Goal: Task Accomplishment & Management: Manage account settings

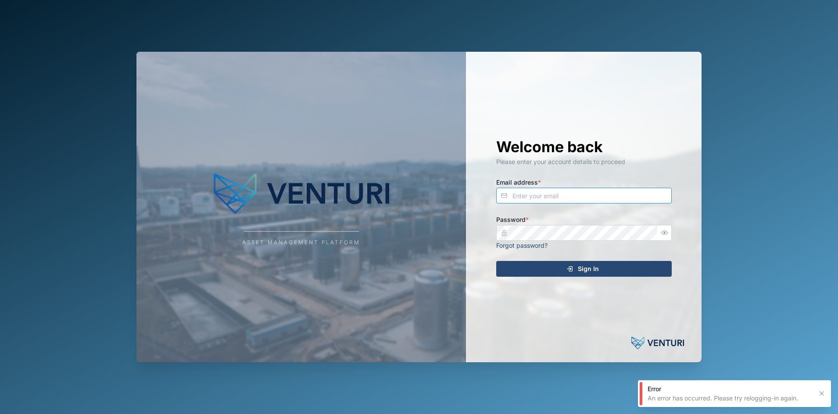
type input "fe-test-admin@venturi.io"
click at [524, 271] on div "Sign In" at bounding box center [582, 268] width 161 height 15
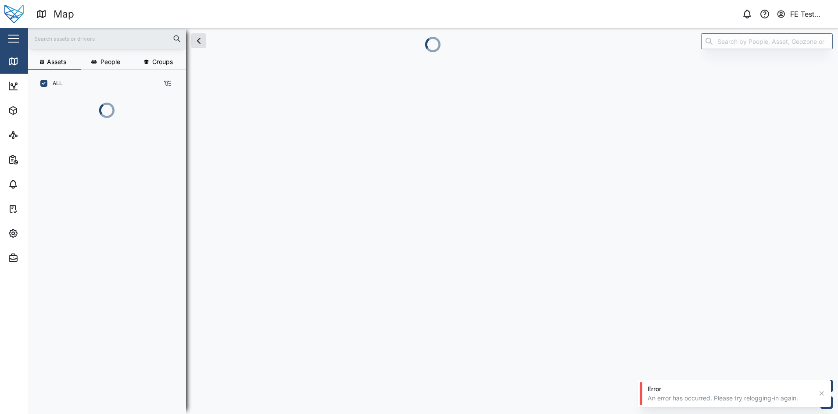
scroll to position [267, 135]
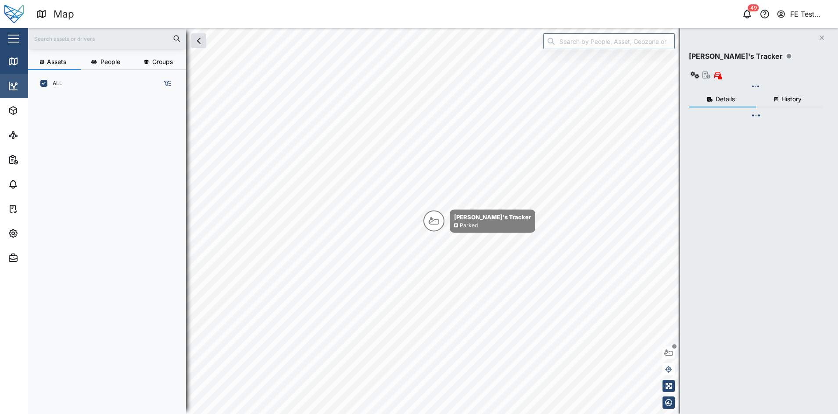
scroll to position [305, 135]
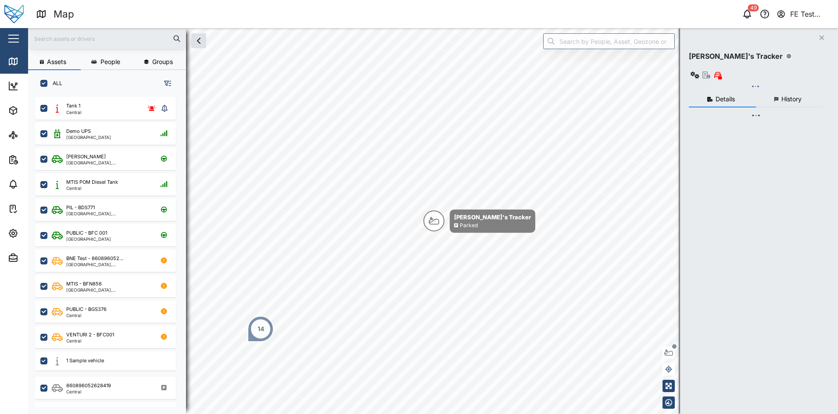
click at [14, 45] on button "button" at bounding box center [13, 38] width 15 height 15
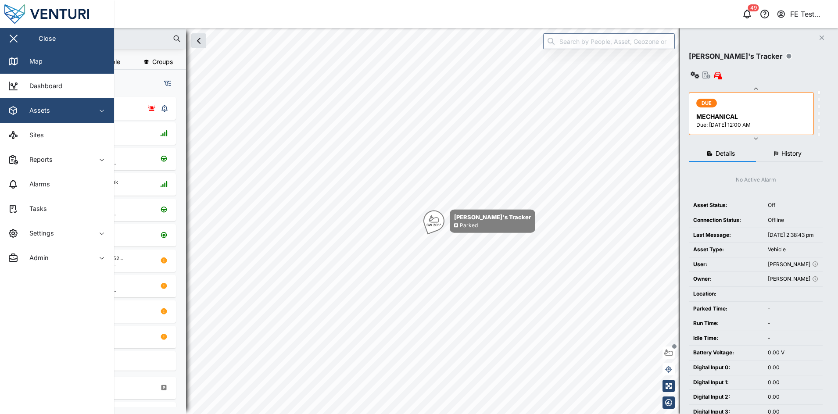
click at [69, 110] on div "Assets" at bounding box center [48, 110] width 80 height 11
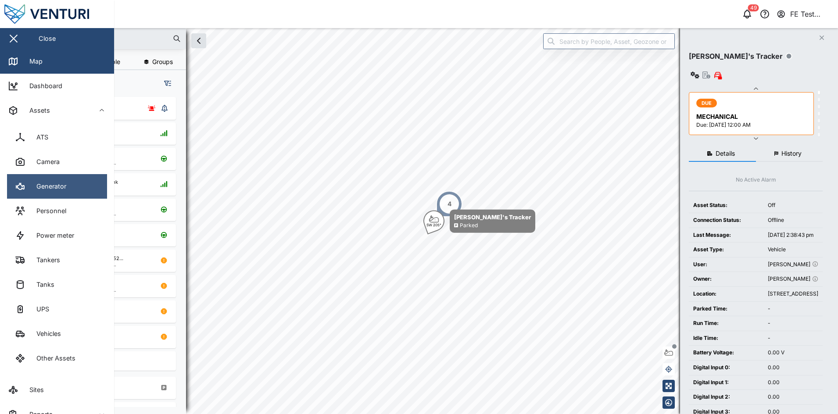
scroll to position [102, 0]
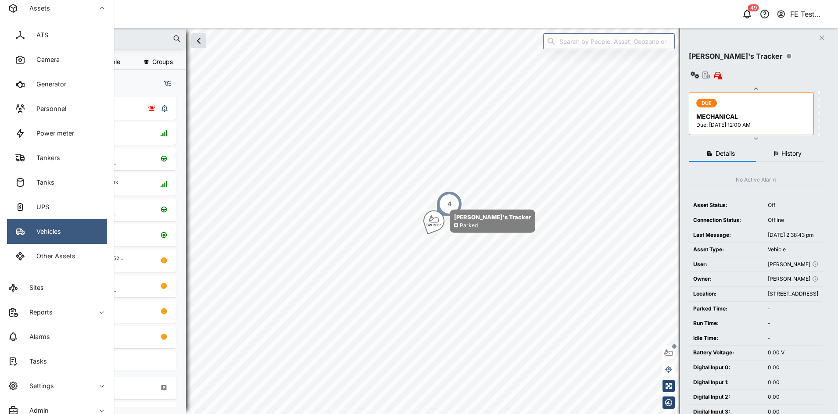
click at [68, 224] on link "Vehicles" at bounding box center [57, 231] width 100 height 25
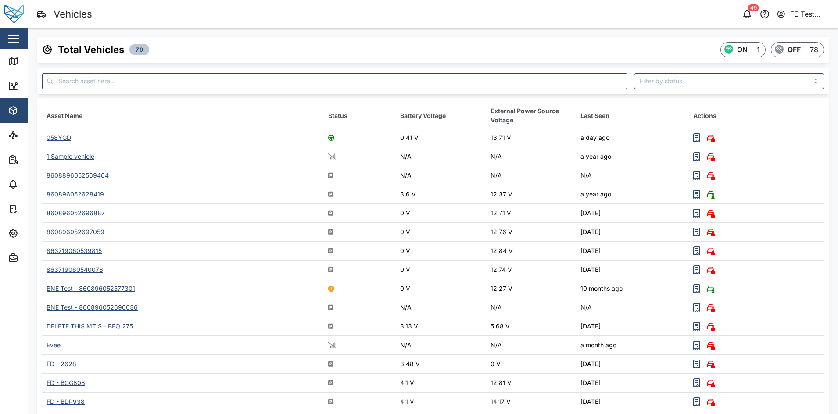
click at [27, 37] on div "Close" at bounding box center [57, 38] width 114 height 21
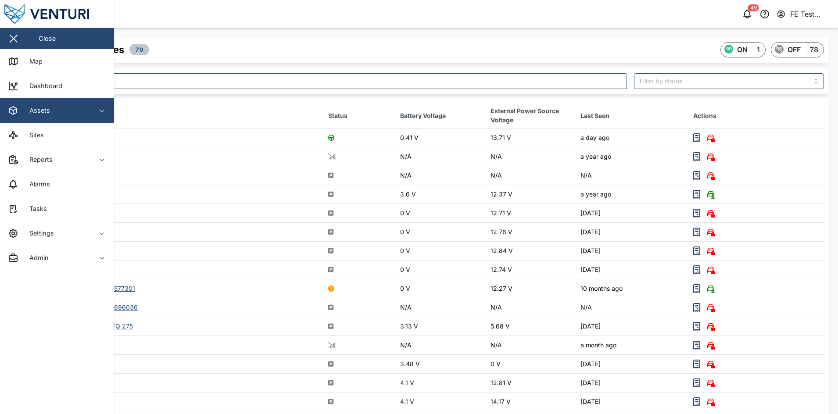
click at [103, 111] on icon "button" at bounding box center [101, 110] width 7 height 7
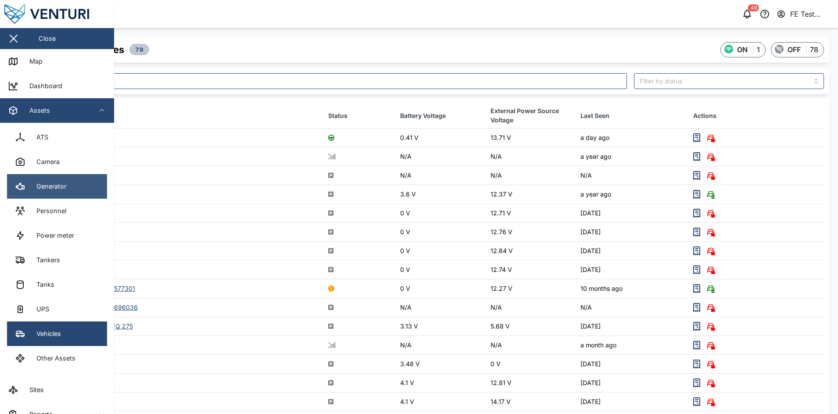
scroll to position [42, 0]
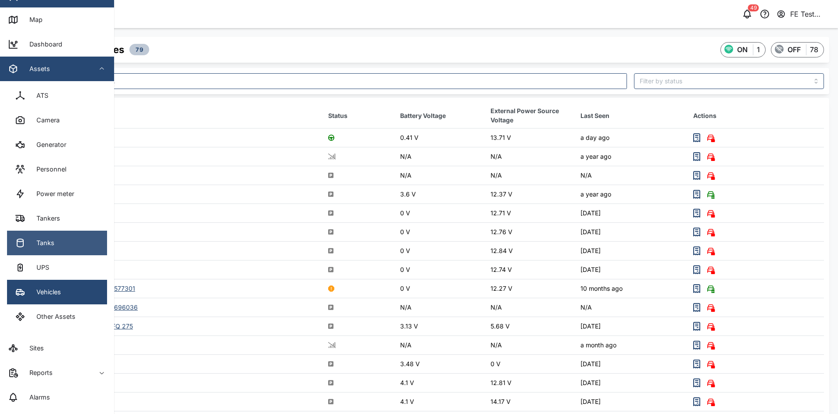
click at [64, 237] on link "Tanks" at bounding box center [57, 243] width 100 height 25
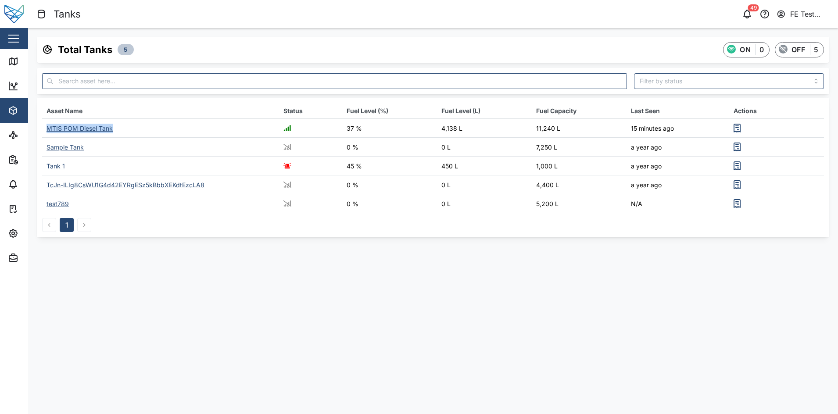
drag, startPoint x: 123, startPoint y: 129, endPoint x: 45, endPoint y: 133, distance: 78.2
click at [45, 133] on td "MTIS POM Diesel Tank" at bounding box center [160, 128] width 237 height 19
copy div "MTIS POM Diesel Tank"
click at [13, 36] on button "button" at bounding box center [13, 38] width 15 height 15
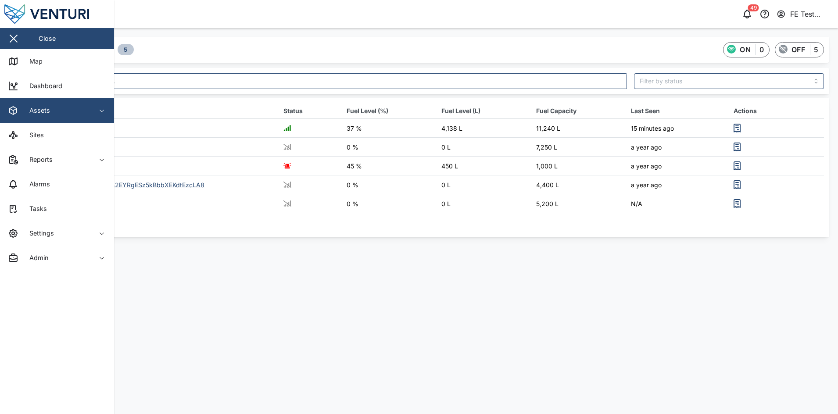
click at [77, 118] on span "Assets" at bounding box center [48, 110] width 80 height 25
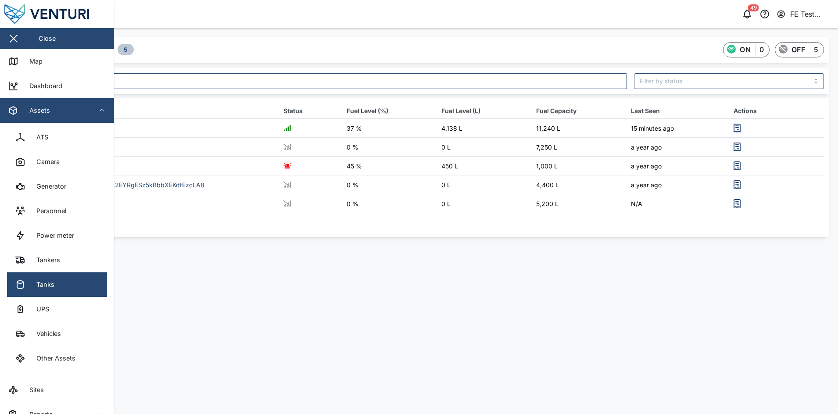
scroll to position [111, 0]
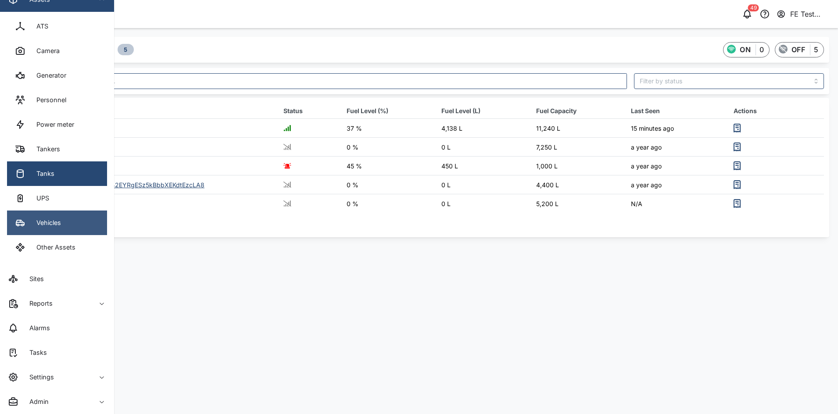
click at [62, 227] on link "Vehicles" at bounding box center [57, 222] width 100 height 25
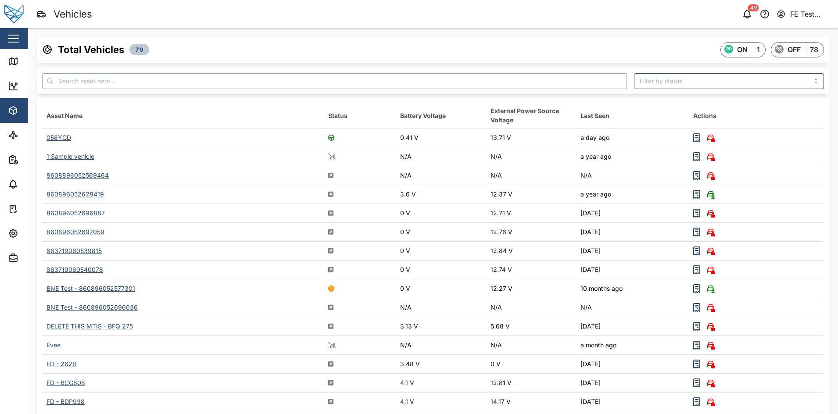
click at [190, 74] on input "text" at bounding box center [334, 81] width 585 height 16
type input ","
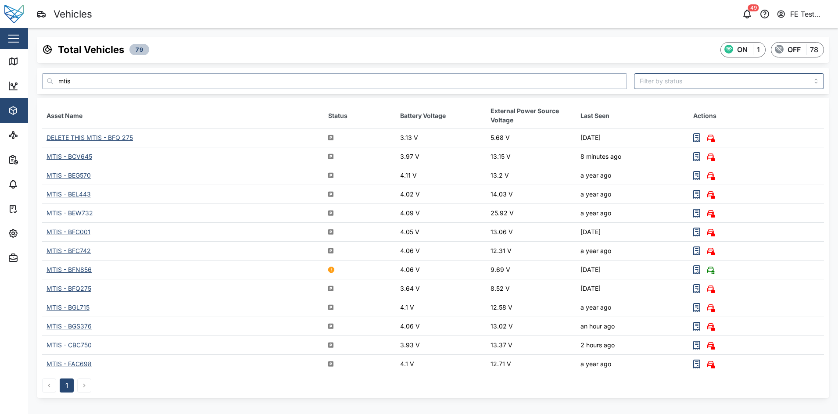
type input "mtis"
drag, startPoint x: 114, startPoint y: 151, endPoint x: 46, endPoint y: 153, distance: 68.0
click at [46, 153] on td "MTIS - BCV645" at bounding box center [183, 156] width 282 height 19
copy div "MTIS - BCV645"
drag, startPoint x: 121, startPoint y: 175, endPoint x: 46, endPoint y: 169, distance: 75.2
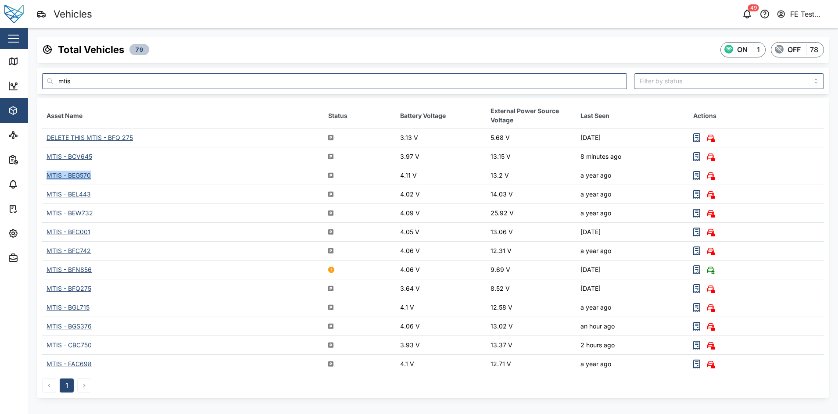
click at [46, 169] on td "MTIS - BEG570" at bounding box center [183, 175] width 282 height 19
copy div "MTIS - BEG570"
drag, startPoint x: 119, startPoint y: 196, endPoint x: 71, endPoint y: 202, distance: 48.2
click at [71, 202] on td "MTIS - BEL443" at bounding box center [183, 194] width 282 height 19
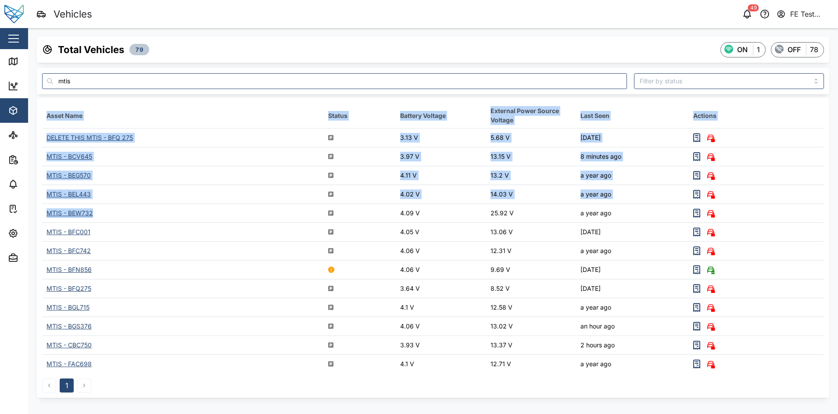
drag, startPoint x: 71, startPoint y: 202, endPoint x: 40, endPoint y: 217, distance: 35.1
click at [40, 217] on div "Asset Name Status Battery Voltage External Power Source Voltage Last Seen Actio…" at bounding box center [433, 248] width 792 height 300
drag, startPoint x: 40, startPoint y: 217, endPoint x: 110, endPoint y: 212, distance: 70.4
click at [110, 212] on td "MTIS - BEW732" at bounding box center [183, 213] width 282 height 19
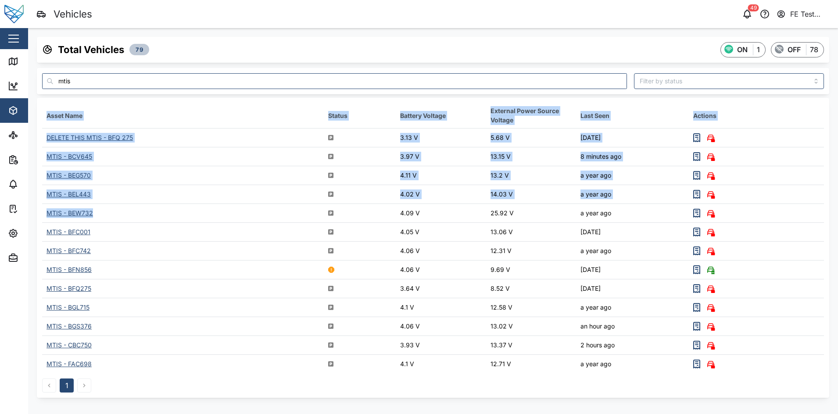
click at [110, 212] on td "MTIS - BEW732" at bounding box center [183, 213] width 282 height 19
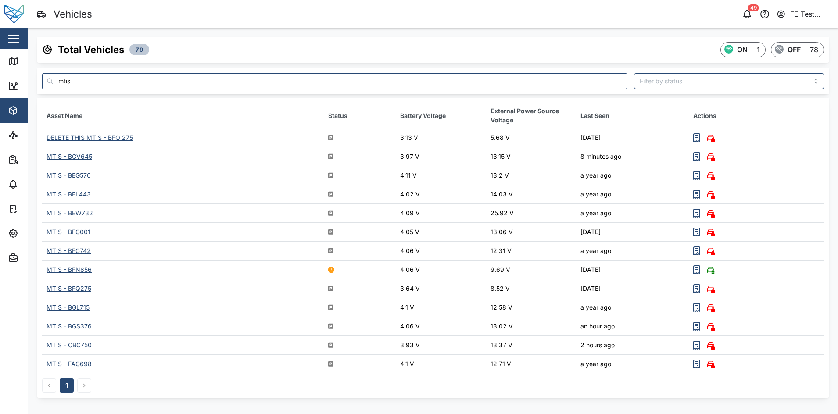
click at [115, 232] on td "MTIS - BFC001" at bounding box center [183, 232] width 282 height 19
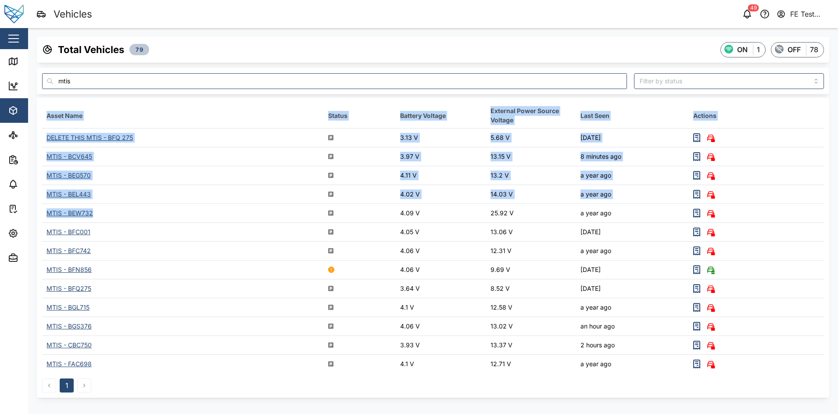
drag, startPoint x: 97, startPoint y: 214, endPoint x: 41, endPoint y: 210, distance: 56.2
click at [41, 210] on div "Asset Name Status Battery Voltage External Power Source Voltage Last Seen Actio…" at bounding box center [433, 248] width 792 height 300
drag, startPoint x: 41, startPoint y: 210, endPoint x: 138, endPoint y: 209, distance: 96.5
click at [138, 209] on td "MTIS - BEW732" at bounding box center [183, 213] width 282 height 19
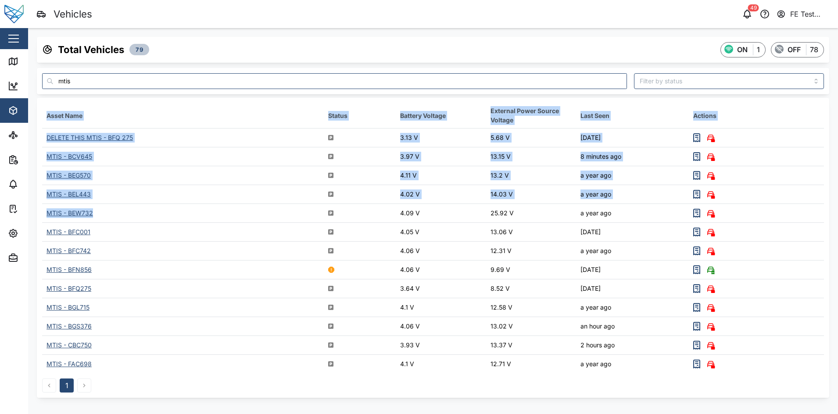
drag, startPoint x: 138, startPoint y: 209, endPoint x: 131, endPoint y: 217, distance: 10.6
click at [131, 217] on td "MTIS - BEW732" at bounding box center [183, 213] width 282 height 19
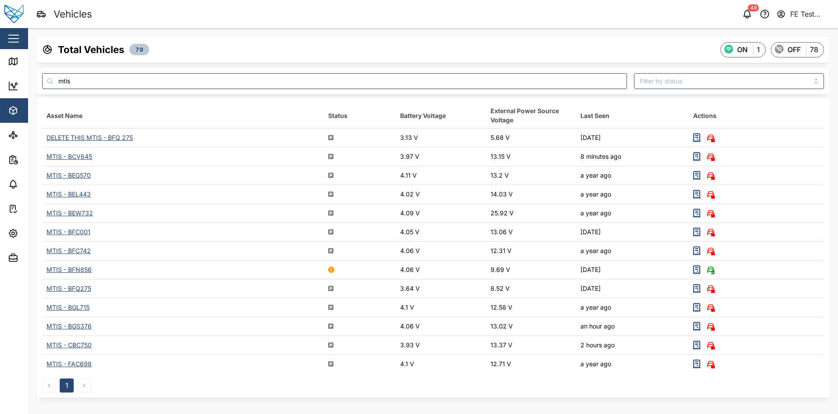
click at [125, 233] on td "MTIS - BFC001" at bounding box center [183, 232] width 282 height 19
drag, startPoint x: 97, startPoint y: 209, endPoint x: 48, endPoint y: 212, distance: 49.6
click at [48, 212] on td "MTIS - BEW732" at bounding box center [183, 213] width 282 height 19
copy div "MTIS - BEW732"
click at [7, 34] on button "button" at bounding box center [13, 38] width 15 height 15
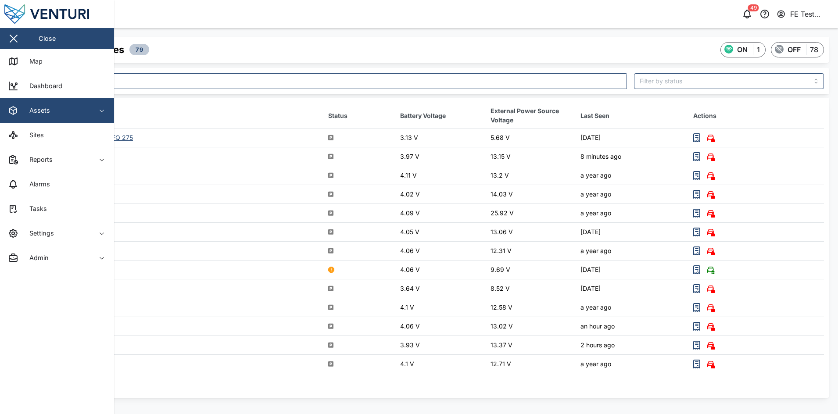
click at [54, 113] on div "Assets" at bounding box center [48, 110] width 80 height 11
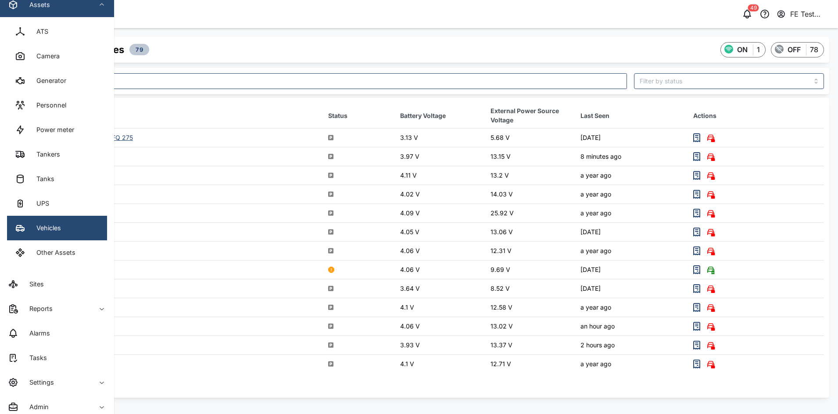
scroll to position [111, 0]
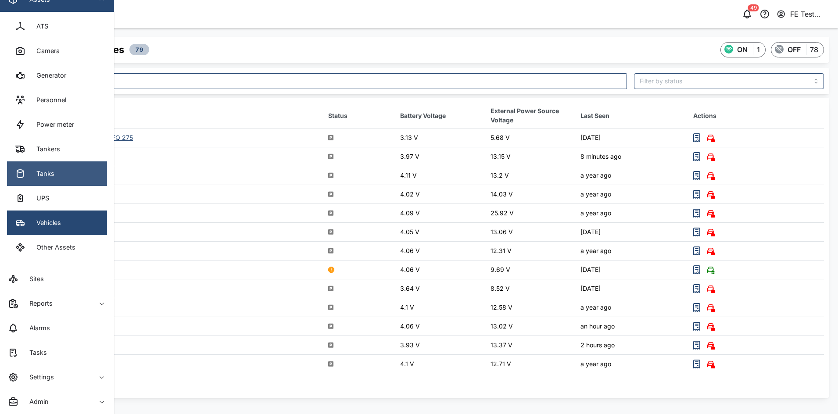
click at [64, 170] on link "Tanks" at bounding box center [57, 173] width 100 height 25
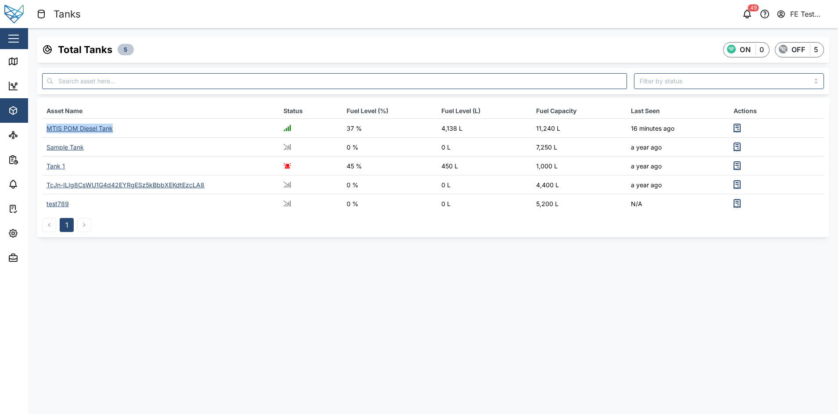
drag, startPoint x: 140, startPoint y: 130, endPoint x: 46, endPoint y: 125, distance: 94.0
click at [46, 125] on td "MTIS POM Diesel Tank" at bounding box center [160, 128] width 237 height 19
copy div "MTIS POM Diesel Tank"
click at [11, 37] on button "button" at bounding box center [13, 38] width 15 height 15
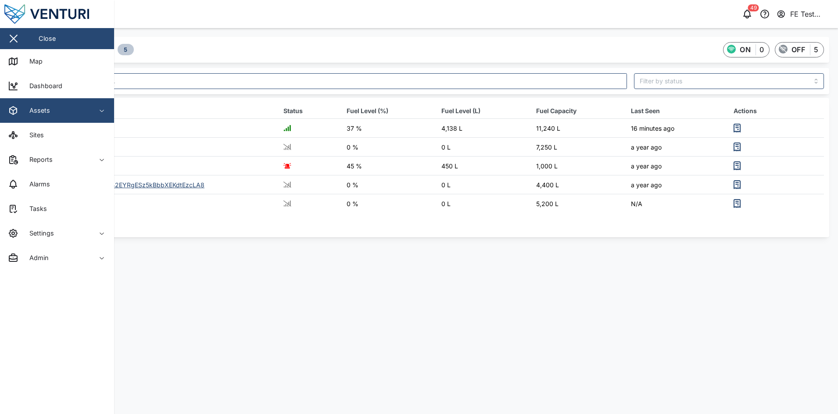
click at [57, 114] on div "Assets" at bounding box center [48, 110] width 80 height 11
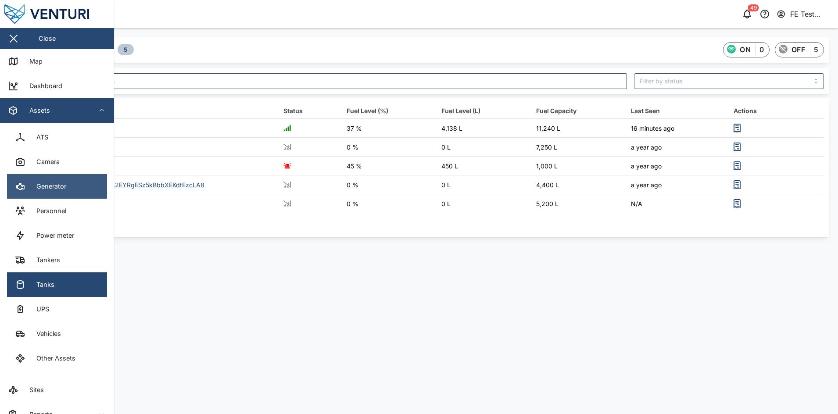
click at [79, 185] on link "Generator" at bounding box center [57, 186] width 100 height 25
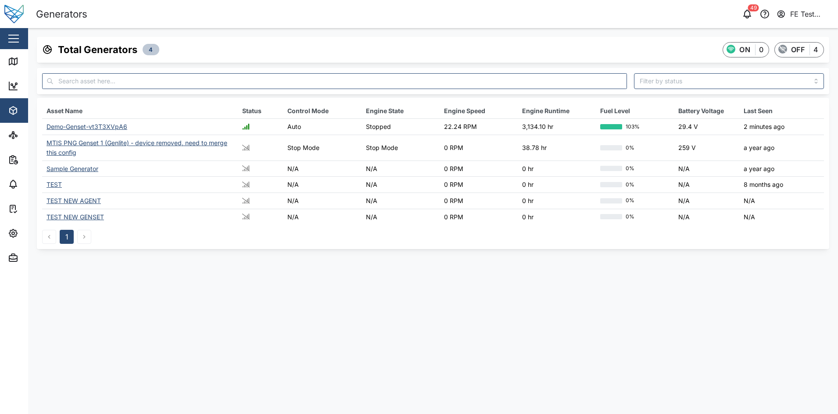
click at [87, 127] on div "Demo-Genset-vt3T3XVpA6" at bounding box center [86, 126] width 81 height 7
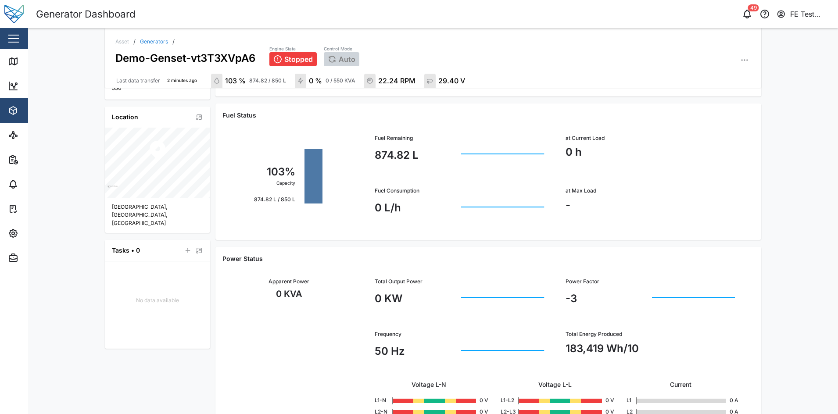
scroll to position [339, 0]
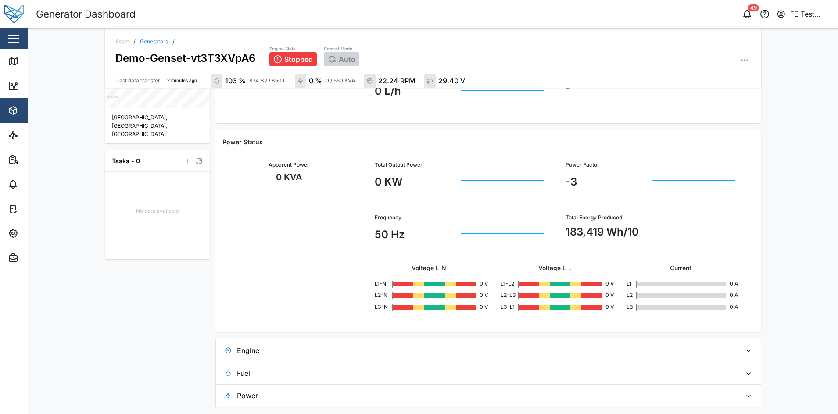
click at [361, 351] on span "Engine" at bounding box center [485, 350] width 497 height 22
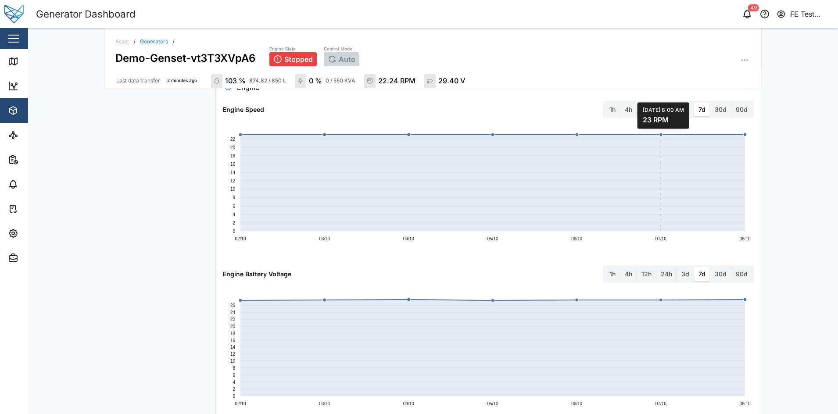
scroll to position [545, 0]
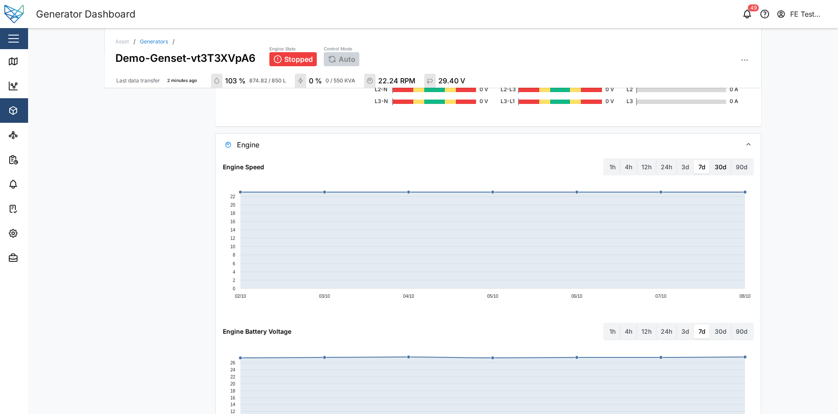
click at [715, 162] on label "30d" at bounding box center [720, 167] width 21 height 14
click at [710, 160] on days "30d" at bounding box center [710, 160] width 0 height 0
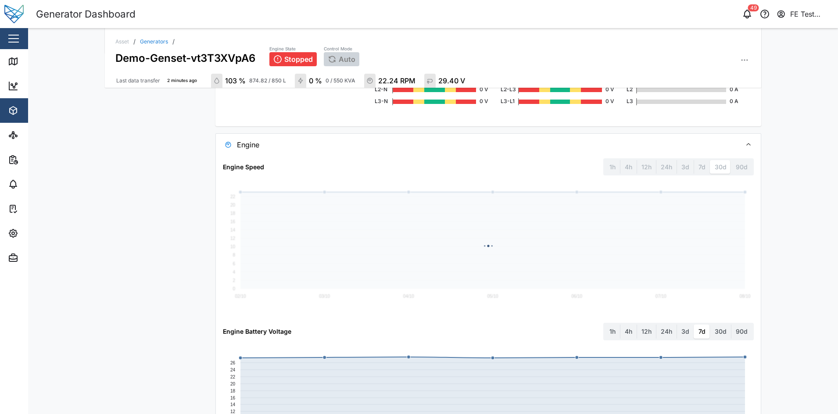
click at [731, 168] on div "90d" at bounding box center [741, 167] width 21 height 14
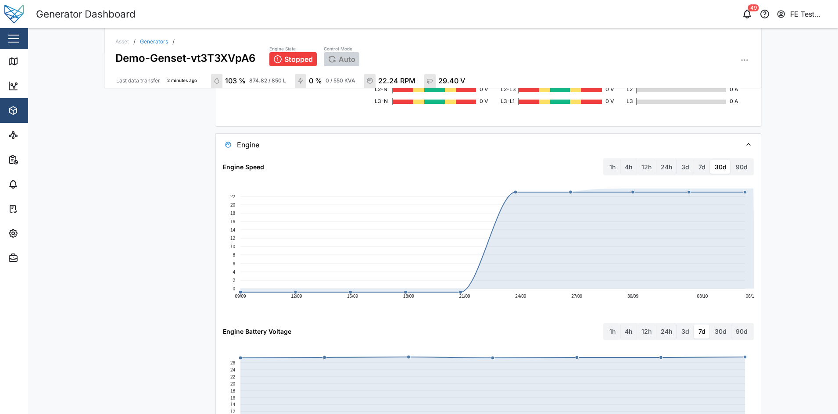
click at [731, 168] on label "90d" at bounding box center [741, 167] width 21 height 14
click at [731, 160] on days "90d" at bounding box center [731, 160] width 0 height 0
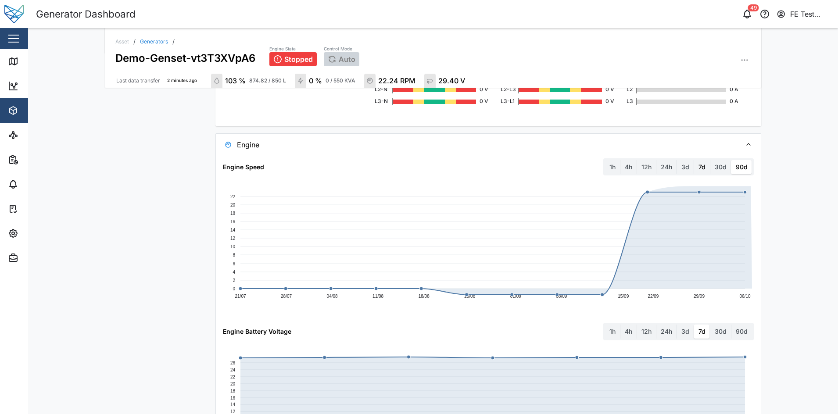
click at [694, 170] on label "7d" at bounding box center [702, 167] width 16 height 14
click at [694, 160] on days "7d" at bounding box center [694, 160] width 0 height 0
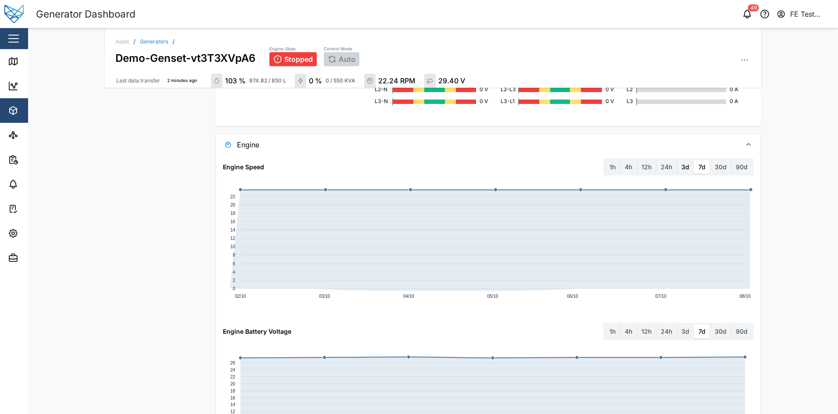
click at [681, 169] on label "3d" at bounding box center [685, 167] width 17 height 14
click at [677, 160] on days "3d" at bounding box center [677, 160] width 0 height 0
click at [644, 169] on label "12h" at bounding box center [646, 167] width 19 height 14
click at [637, 160] on hours "12h" at bounding box center [637, 160] width 0 height 0
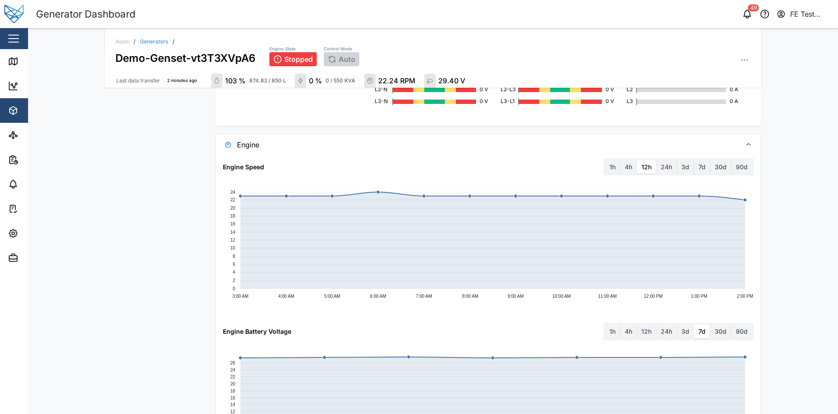
click at [740, 175] on div "1h 4h 12h 24h 3d 7d 30d 90d" at bounding box center [678, 167] width 150 height 18
click at [743, 160] on label "90d" at bounding box center [741, 167] width 21 height 14
click at [731, 160] on days "90d" at bounding box center [731, 160] width 0 height 0
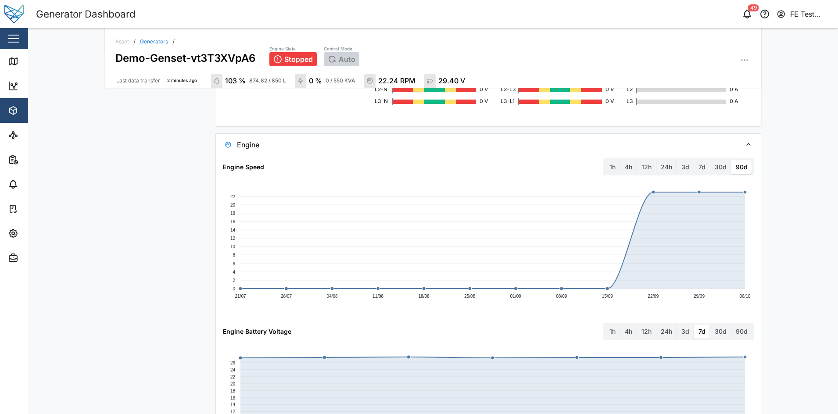
click at [20, 36] on button "button" at bounding box center [13, 38] width 15 height 15
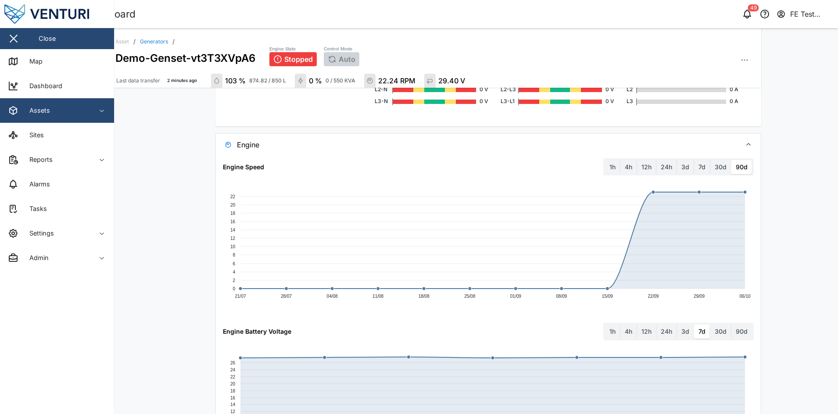
click at [67, 107] on div "Assets" at bounding box center [48, 110] width 80 height 11
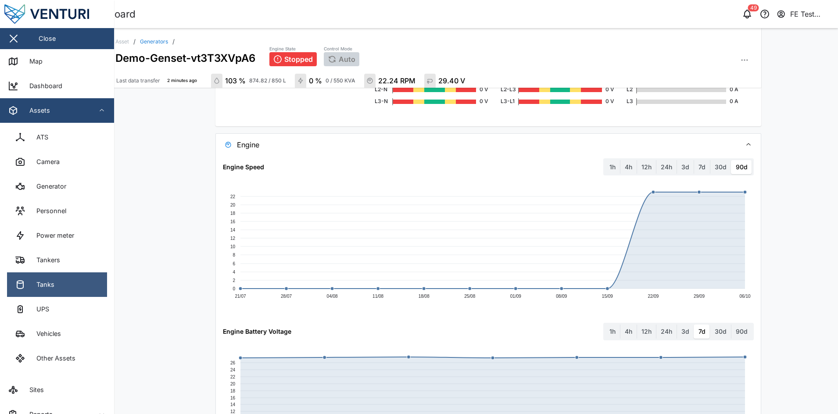
click at [49, 274] on link "Tanks" at bounding box center [57, 284] width 100 height 25
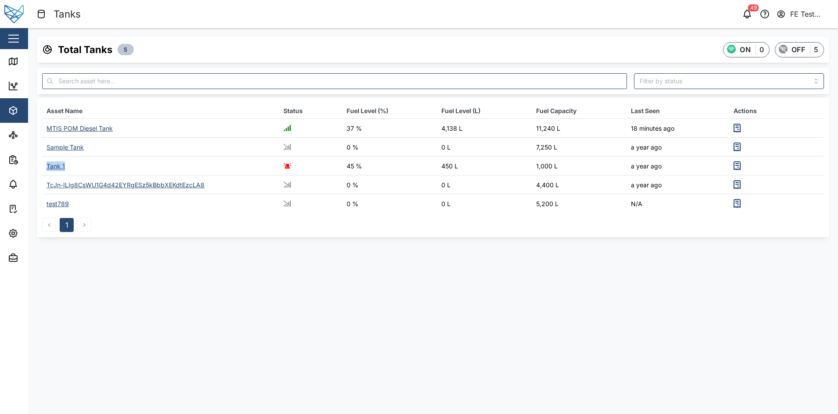
drag, startPoint x: 82, startPoint y: 164, endPoint x: 46, endPoint y: 165, distance: 36.9
click at [46, 165] on td "Tank 1" at bounding box center [160, 166] width 237 height 19
copy div "Tank 1"
click at [243, 277] on main "Total Tanks 5 ON 0 OFF 5 Asset Name Status Fuel Level (%) Fuel Level (L) Fuel C…" at bounding box center [432, 221] width 809 height 386
click at [282, 276] on main "Total Tanks 5 ON 0 OFF 5 Asset Name Status Fuel Level (%) Fuel Level (L) Fuel C…" at bounding box center [432, 221] width 809 height 386
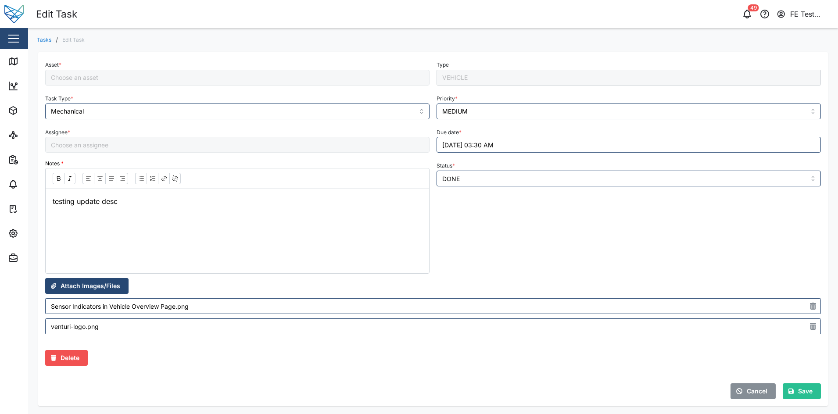
type input "[PERSON_NAME]"
type input "BNE Test - 860896052577301"
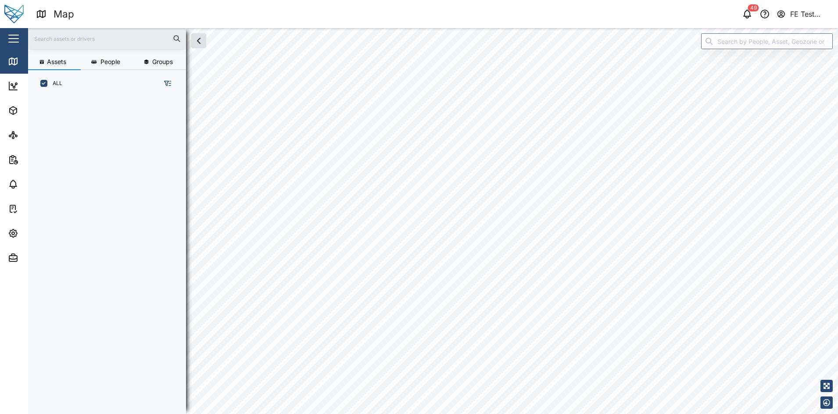
scroll to position [305, 135]
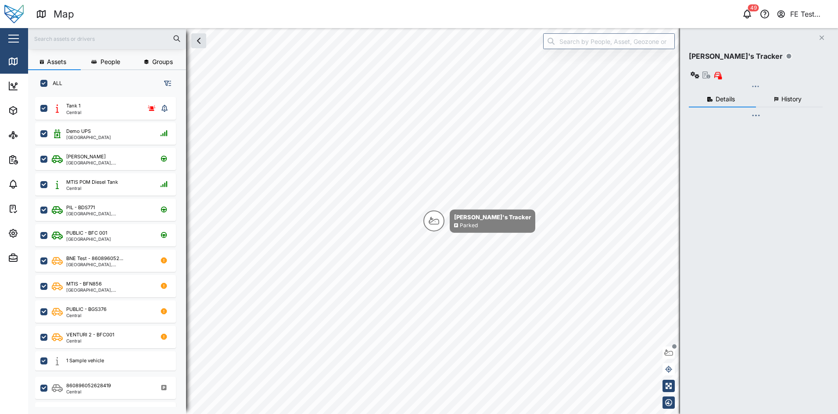
checkbox input "true"
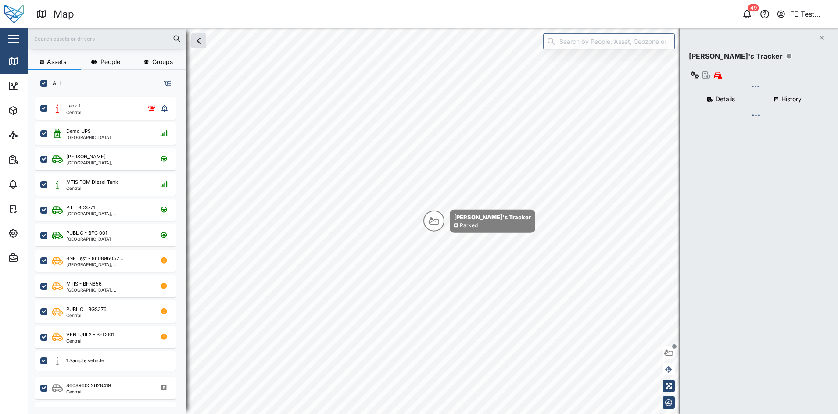
checkbox input "true"
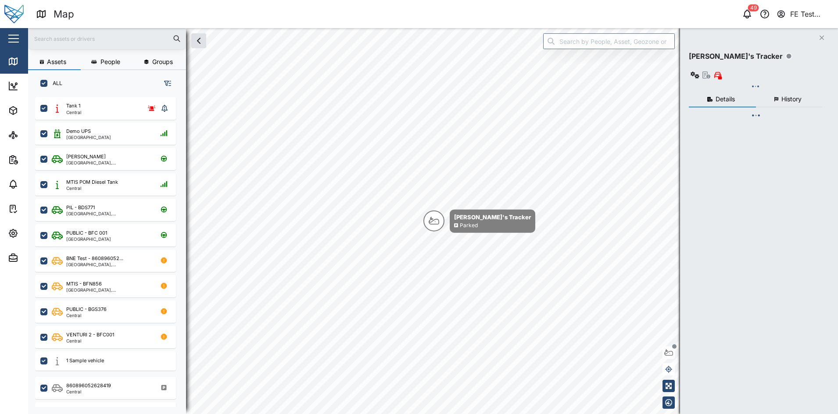
checkbox input "true"
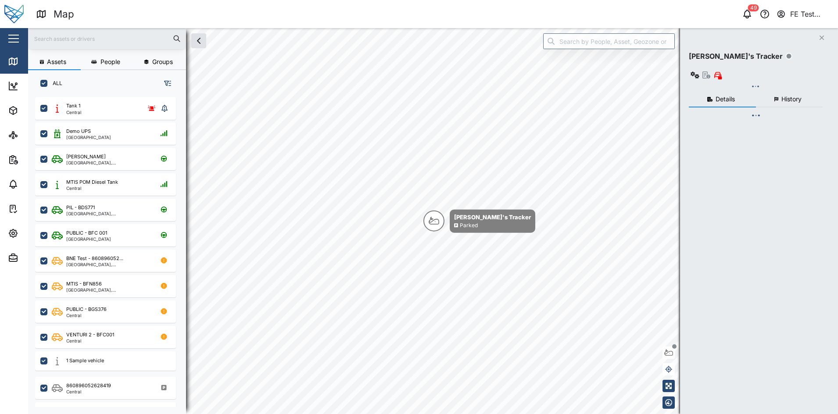
checkbox input "true"
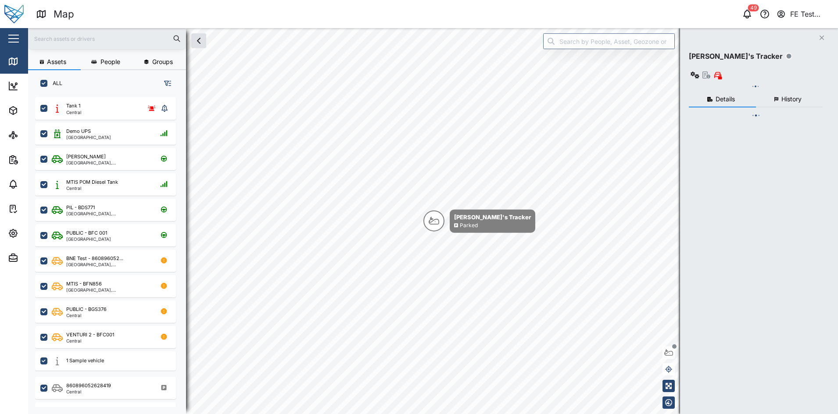
checkbox input "true"
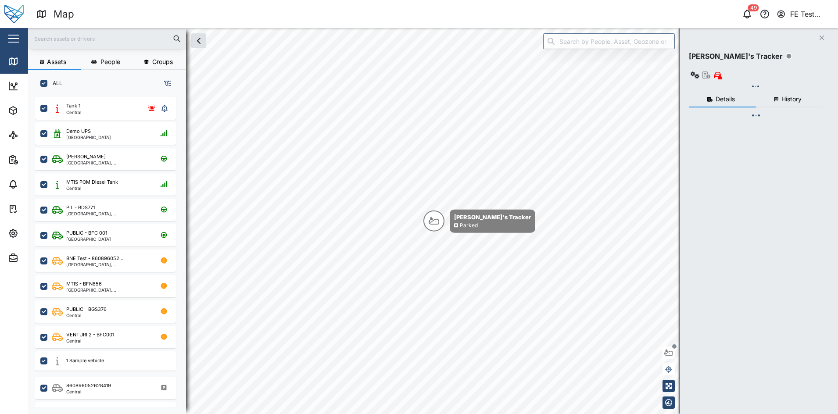
checkbox input "true"
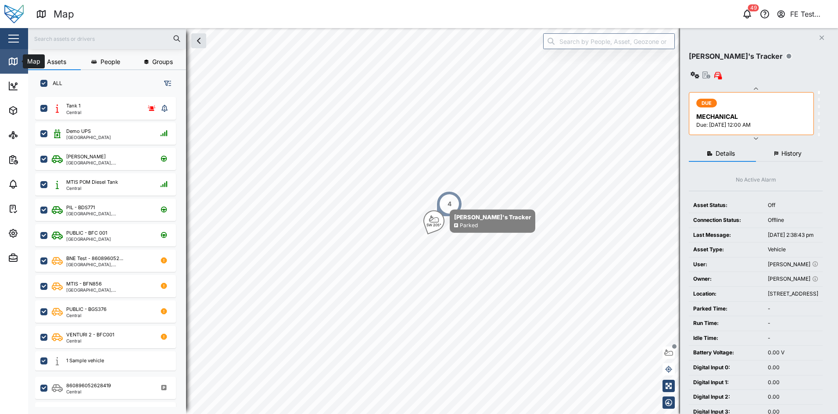
click at [8, 50] on link "Map" at bounding box center [57, 61] width 114 height 25
click at [14, 45] on button "button" at bounding box center [13, 38] width 15 height 15
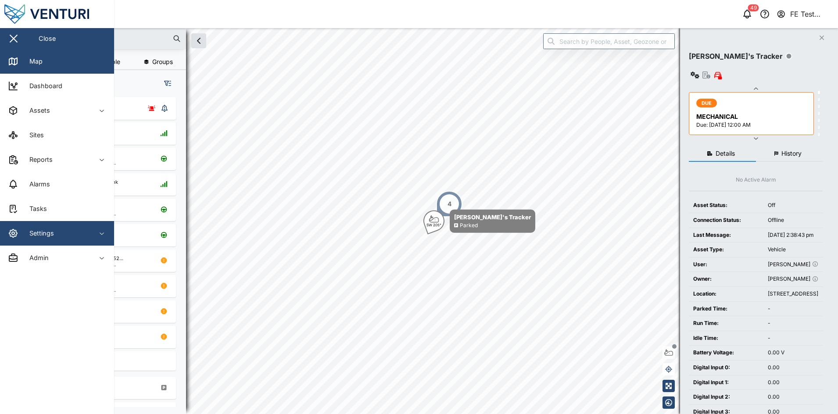
click at [45, 233] on div "Settings" at bounding box center [38, 233] width 31 height 10
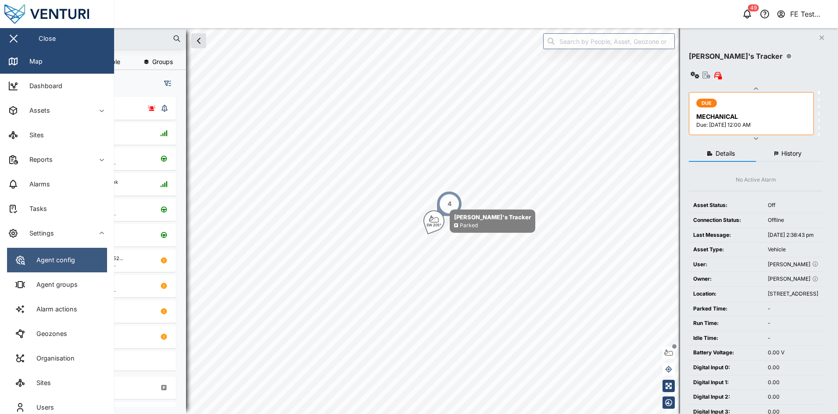
click at [72, 262] on div "Agent config" at bounding box center [52, 260] width 45 height 10
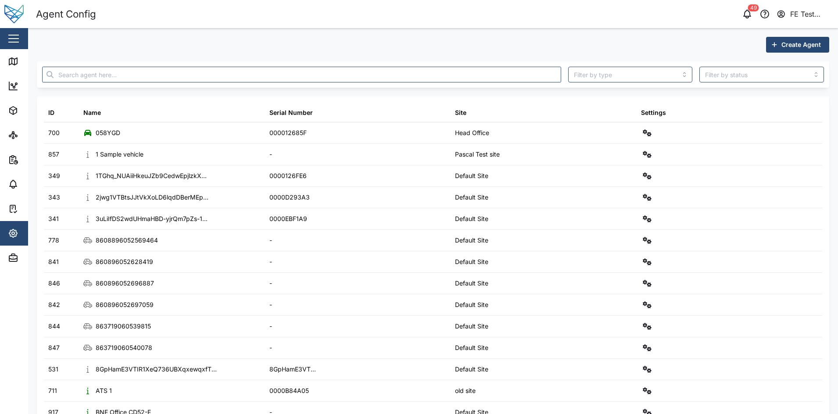
click at [801, 51] on span "Create Agent" at bounding box center [800, 44] width 39 height 15
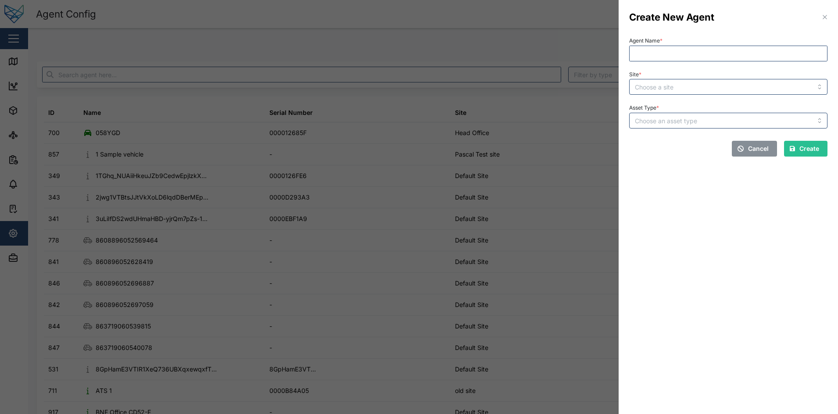
click at [550, 50] on div at bounding box center [419, 207] width 838 height 414
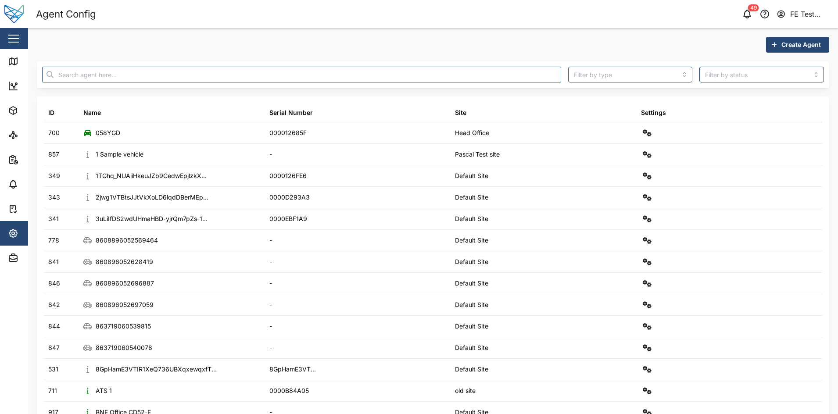
click at [805, 39] on span "Create Agent" at bounding box center [800, 44] width 39 height 15
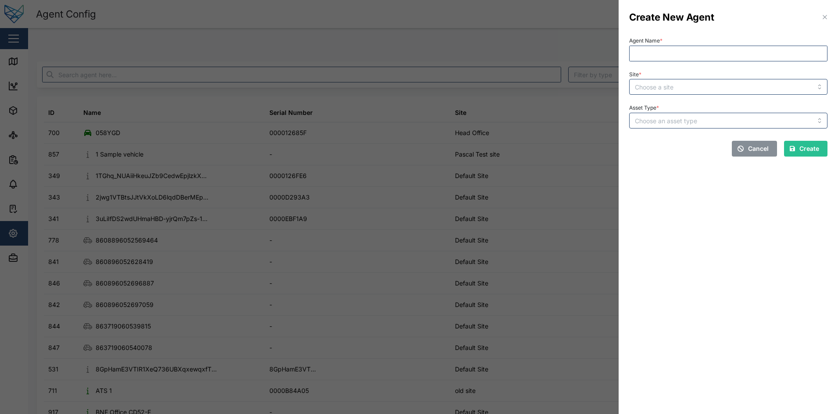
click at [681, 98] on div "Site *" at bounding box center [727, 82] width 205 height 34
click at [695, 92] on input "Site *" at bounding box center [728, 87] width 198 height 16
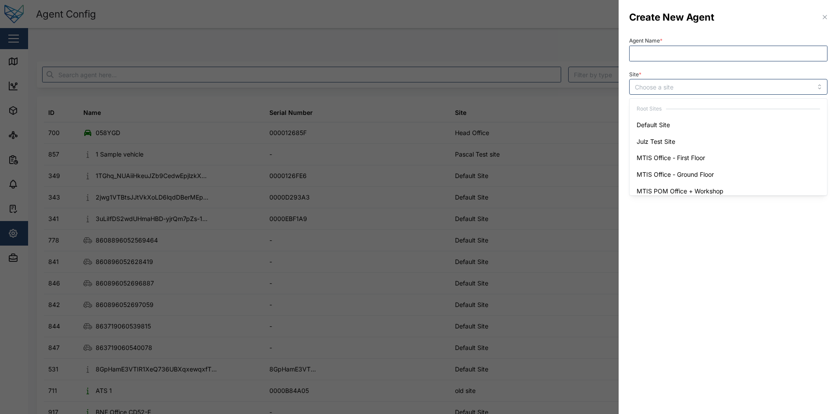
click at [715, 68] on div "Site *" at bounding box center [728, 81] width 198 height 27
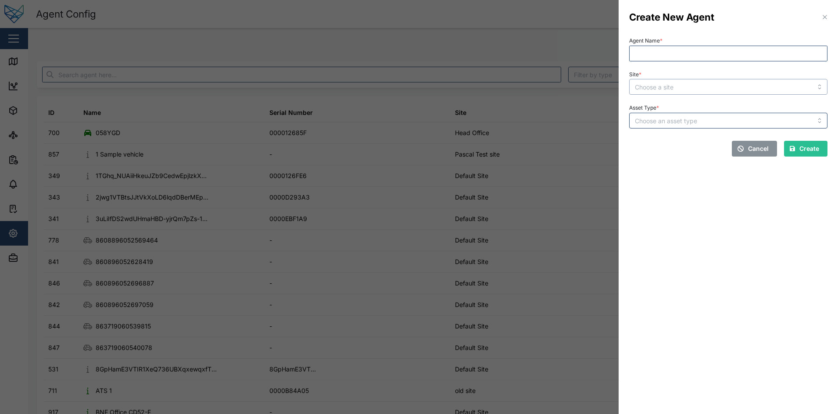
click at [685, 79] on input "Site *" at bounding box center [728, 87] width 198 height 16
click at [702, 62] on div "Agent Name *" at bounding box center [727, 48] width 205 height 34
click at [700, 123] on input "Asset Type *" at bounding box center [728, 121] width 198 height 16
click at [545, 39] on div at bounding box center [419, 207] width 838 height 414
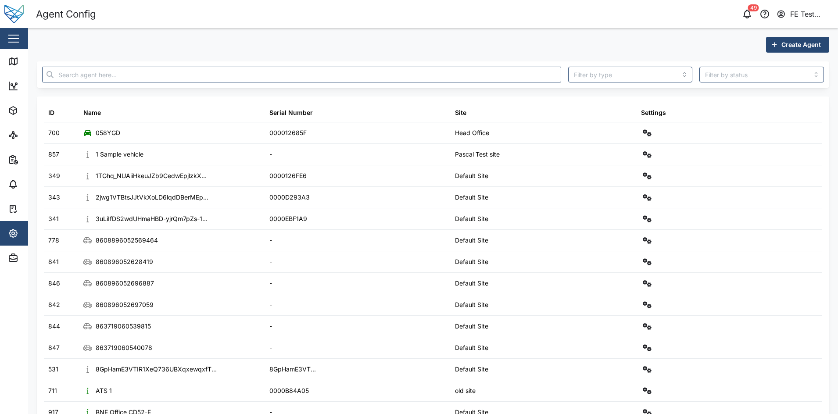
click at [14, 40] on button "button" at bounding box center [13, 38] width 15 height 15
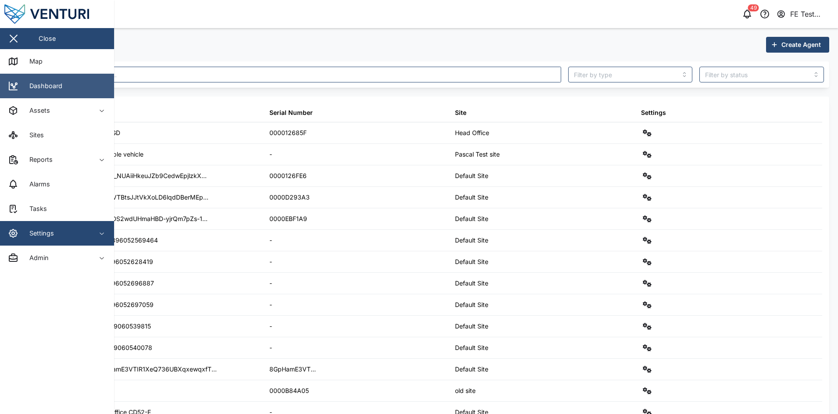
click at [74, 87] on link "Dashboard" at bounding box center [57, 86] width 114 height 25
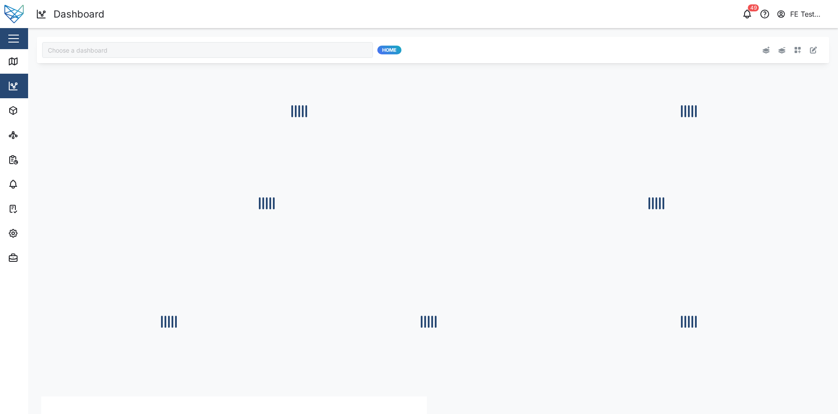
type input "Julz Dashboard"
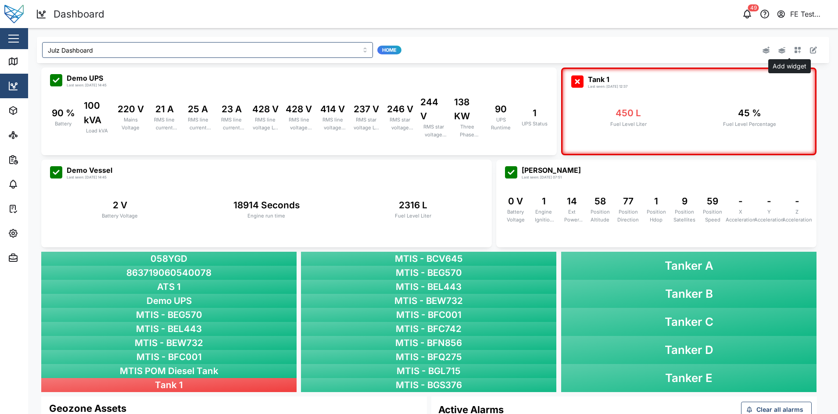
click at [794, 48] on icon "button" at bounding box center [797, 50] width 7 height 7
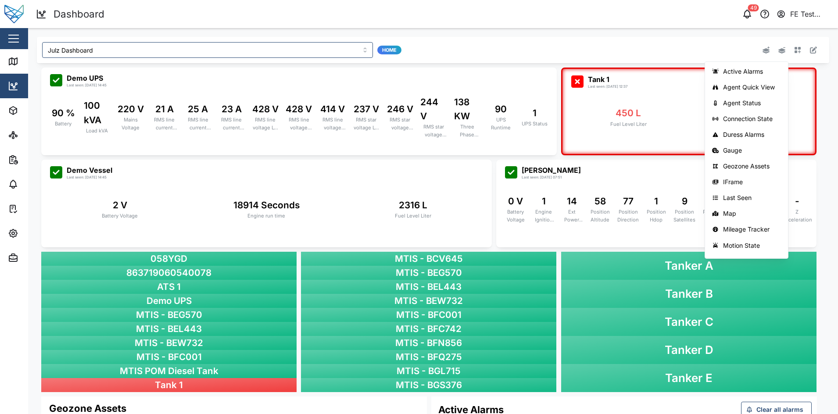
click at [809, 52] on button "button" at bounding box center [813, 50] width 12 height 12
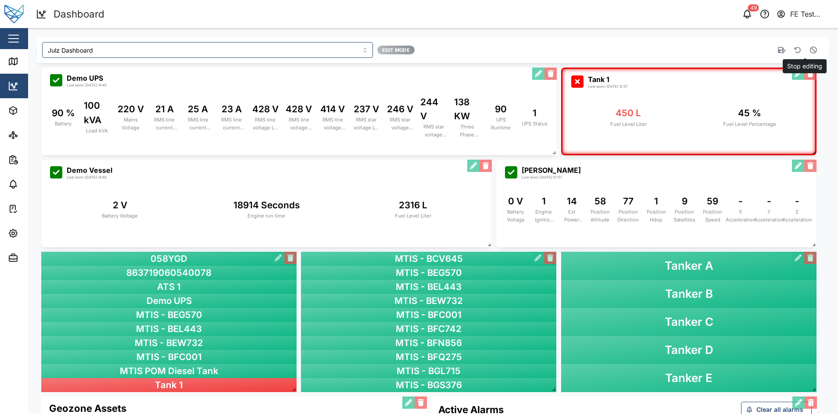
click at [809, 50] on button "button" at bounding box center [813, 50] width 12 height 12
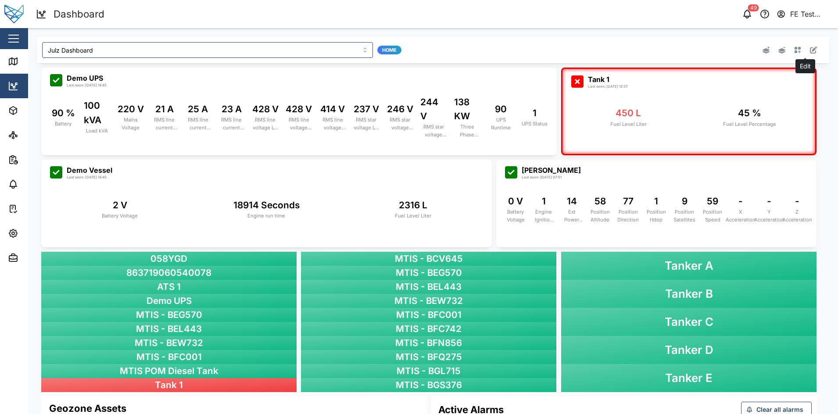
click at [809, 50] on icon "button" at bounding box center [812, 49] width 7 height 7
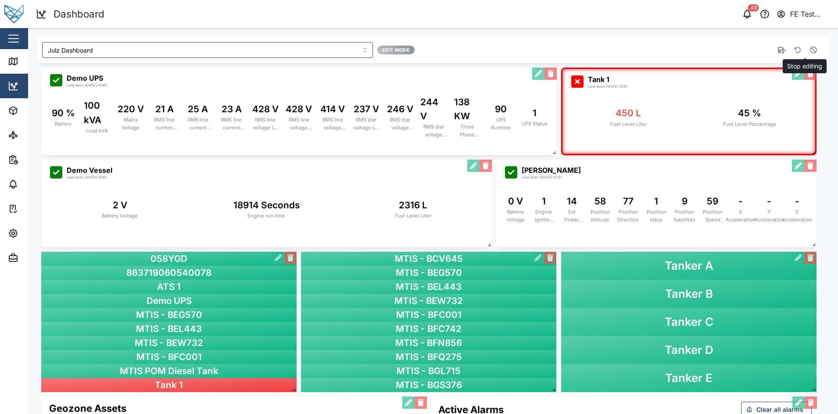
click at [809, 51] on icon "button" at bounding box center [812, 49] width 7 height 7
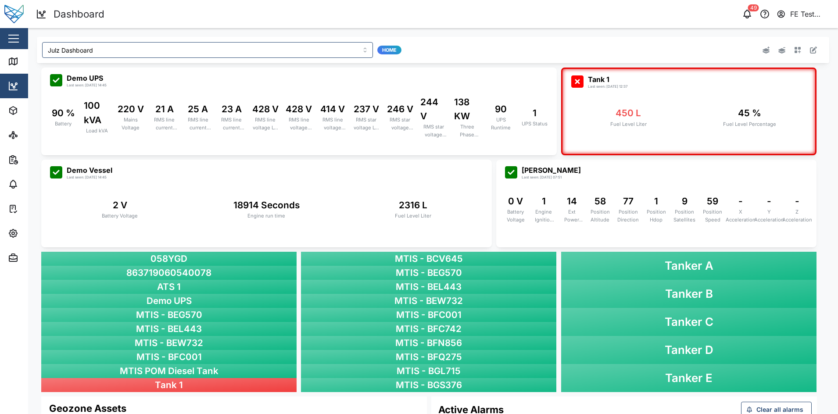
click at [794, 51] on icon "button" at bounding box center [797, 49] width 7 height 7
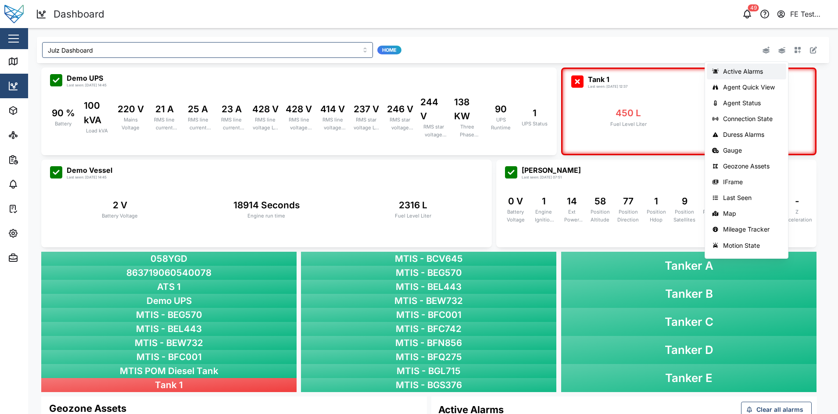
click at [761, 68] on div "Active Alarms" at bounding box center [752, 71] width 58 height 7
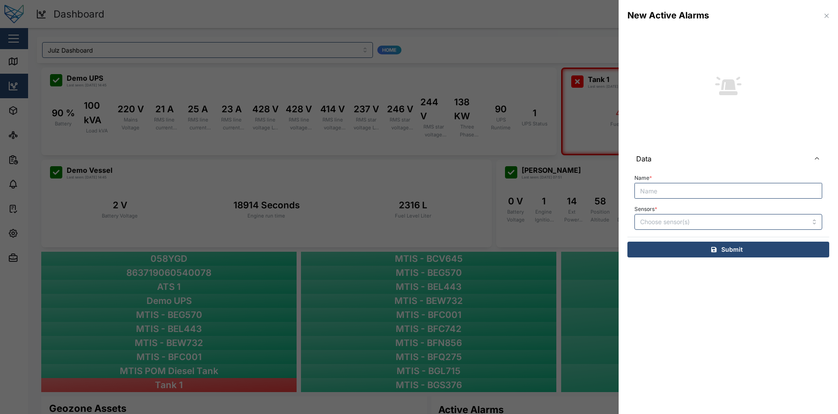
click at [827, 21] on div "New Active Alarms" at bounding box center [727, 15] width 219 height 31
click at [827, 20] on button "button" at bounding box center [826, 16] width 10 height 10
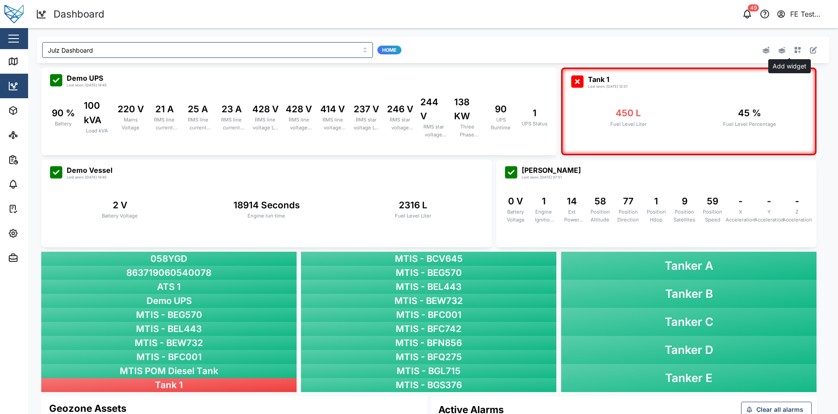
click at [794, 51] on icon "button" at bounding box center [797, 50] width 7 height 7
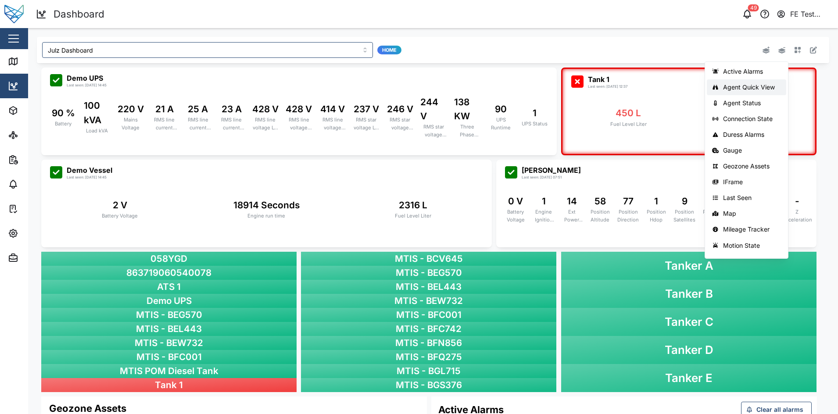
click at [757, 86] on div "Agent Quick View" at bounding box center [752, 87] width 58 height 7
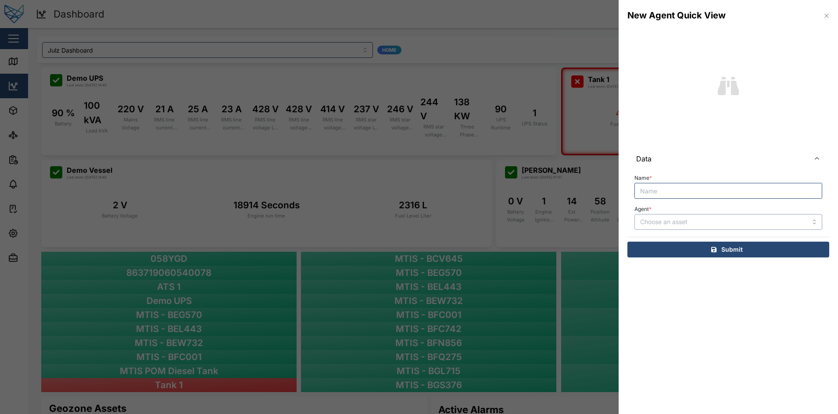
click at [687, 225] on input "Agent *" at bounding box center [728, 222] width 188 height 16
click at [708, 223] on input "1 Sample vehicle" at bounding box center [728, 222] width 188 height 16
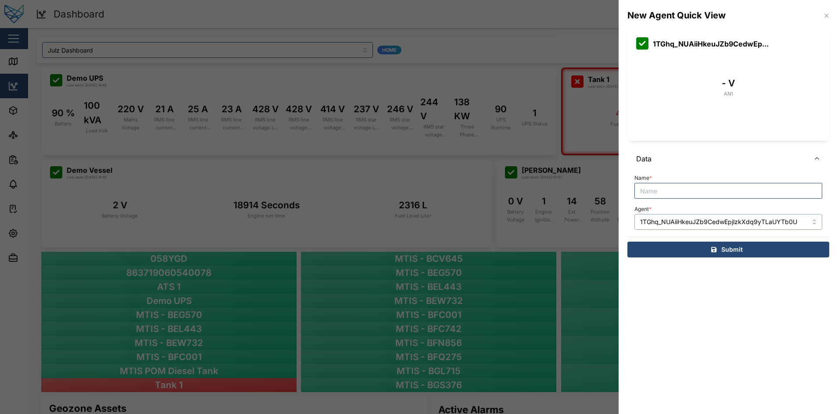
click at [738, 217] on input "1TGhq_NUAiiHkeuJZb9CedwEpjlzkXdq9yTLaUYTb0U" at bounding box center [728, 222] width 188 height 16
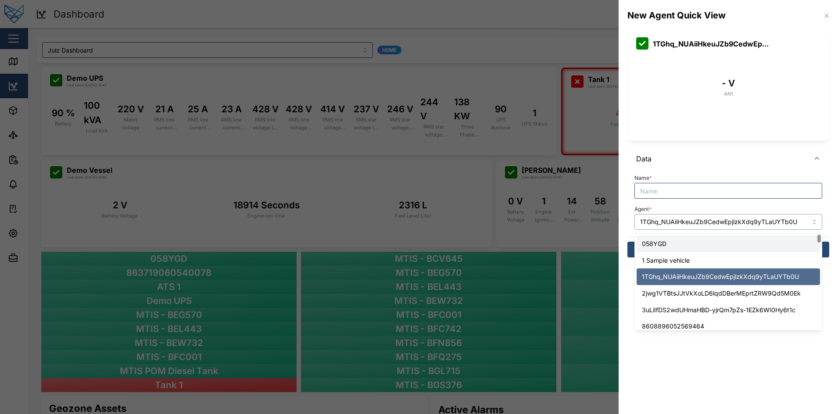
type input "1 Sample vehicle"
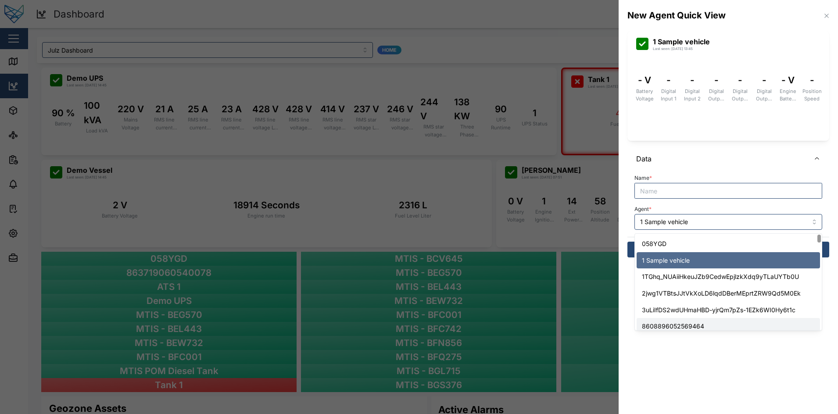
click at [680, 368] on section "New Agent Quick View 1 Sample vehicle Last seen: 20/06/2024 13:45 - V Battery V…" at bounding box center [727, 207] width 219 height 414
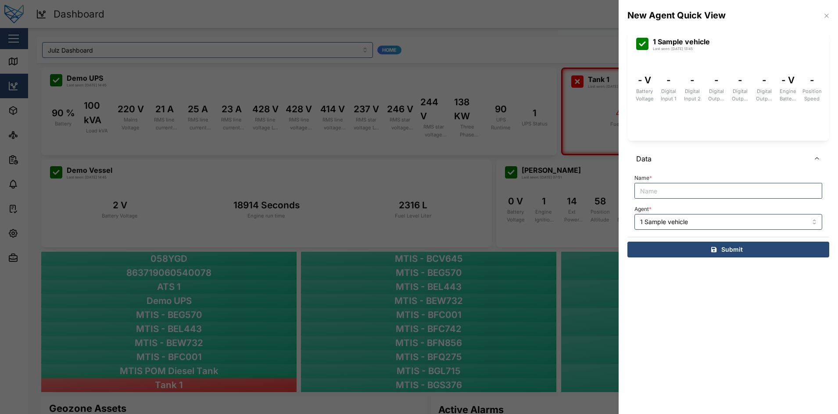
click at [173, 54] on div at bounding box center [419, 207] width 838 height 414
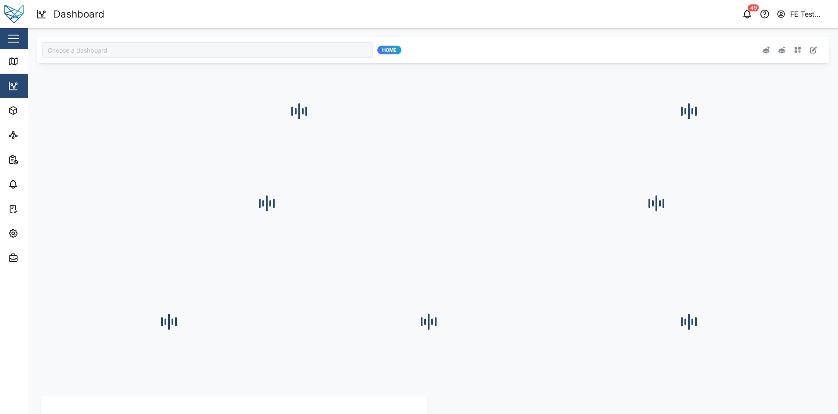
type input "Julz Dashboard"
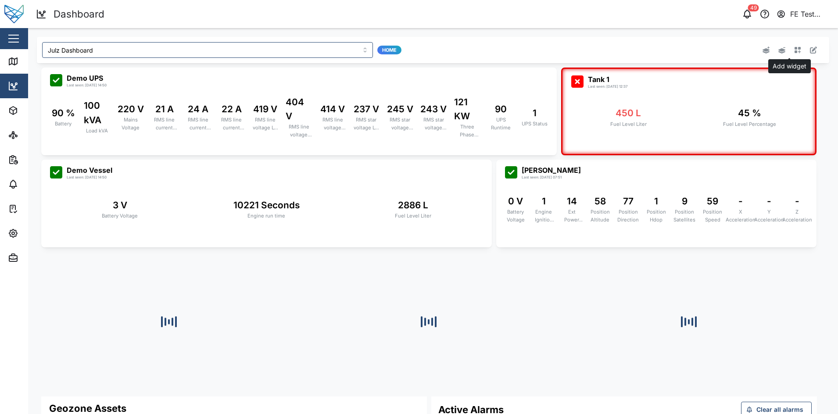
click at [794, 51] on icon "button" at bounding box center [797, 49] width 7 height 7
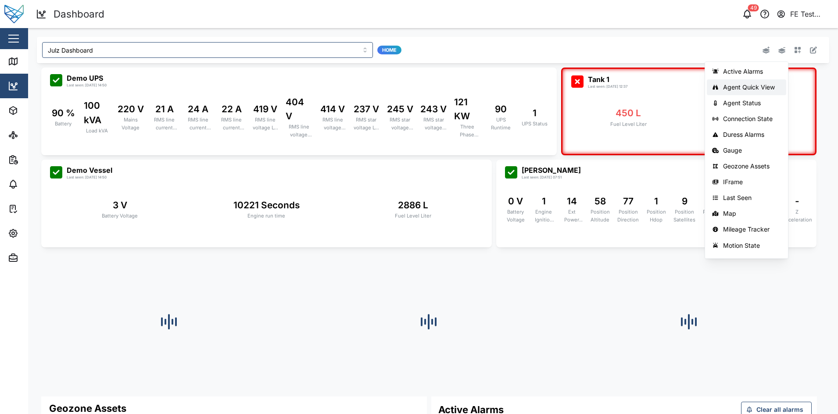
click at [736, 84] on div "Agent Quick View" at bounding box center [752, 87] width 58 height 7
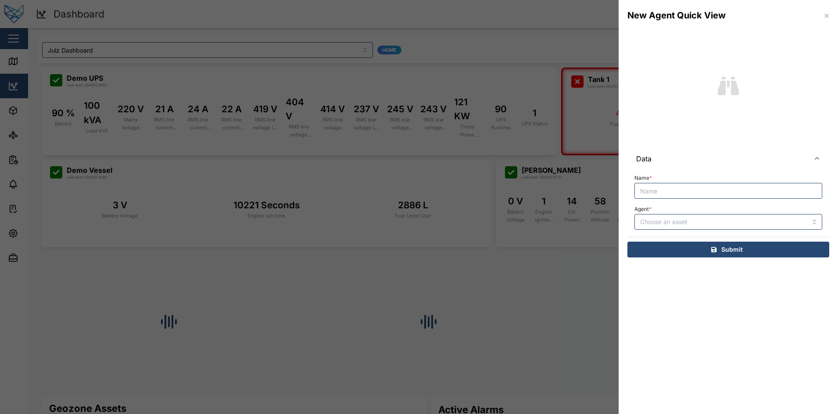
click at [167, 112] on div at bounding box center [419, 207] width 838 height 414
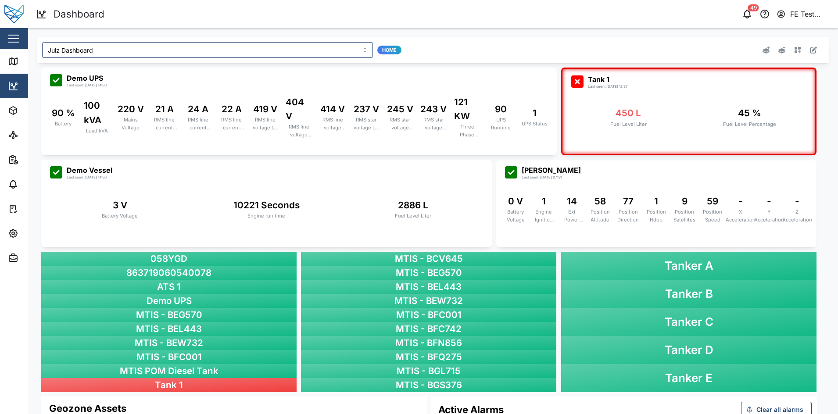
click at [11, 49] on div "Close" at bounding box center [57, 38] width 114 height 21
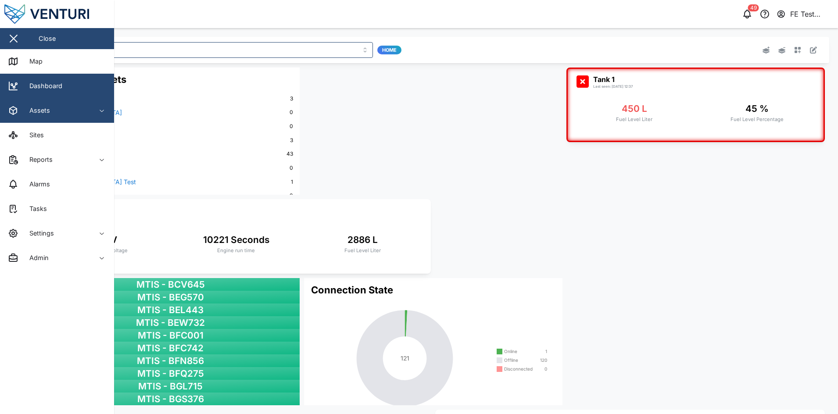
click at [60, 106] on div "Assets" at bounding box center [48, 110] width 80 height 11
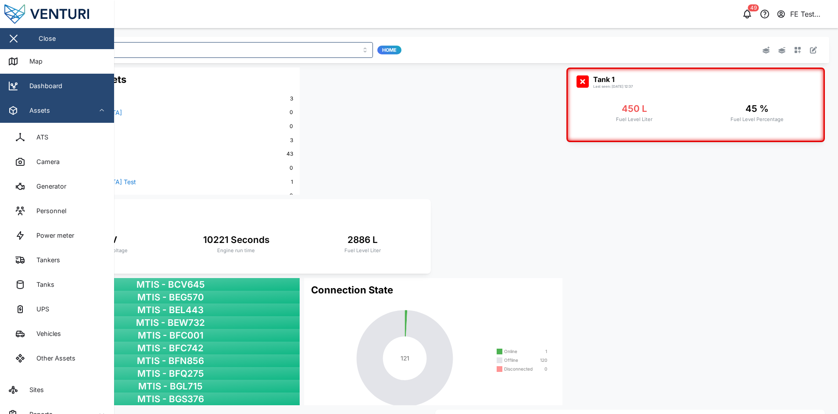
click at [60, 106] on div "Assets" at bounding box center [48, 110] width 80 height 11
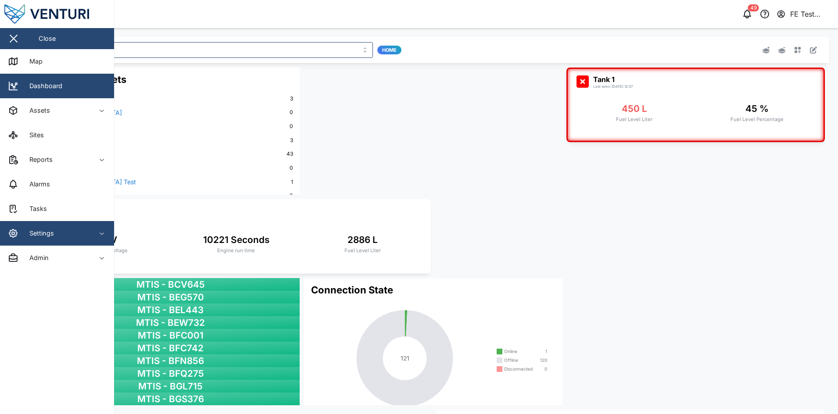
click at [61, 238] on div "Settings" at bounding box center [48, 233] width 80 height 11
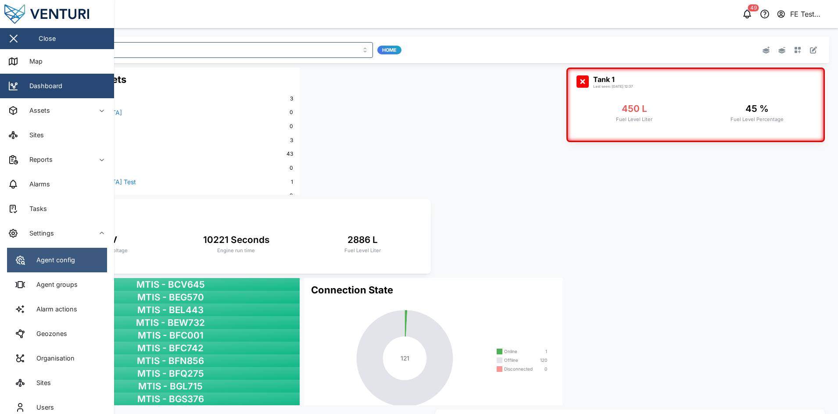
click at [61, 266] on link "Agent config" at bounding box center [57, 260] width 100 height 25
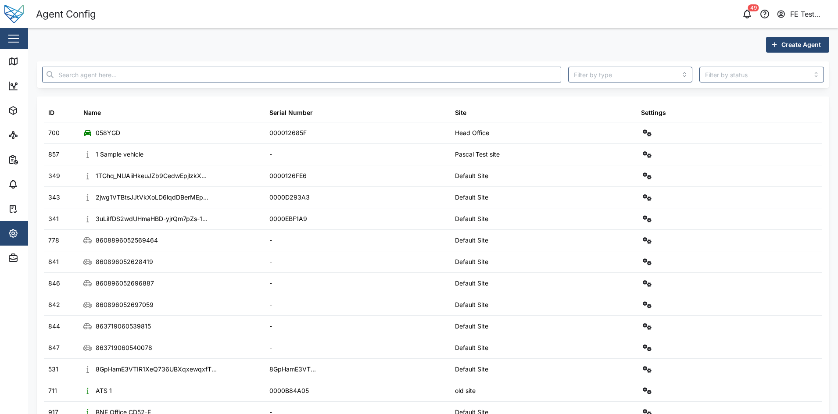
click at [797, 49] on span "Create Agent" at bounding box center [800, 44] width 39 height 15
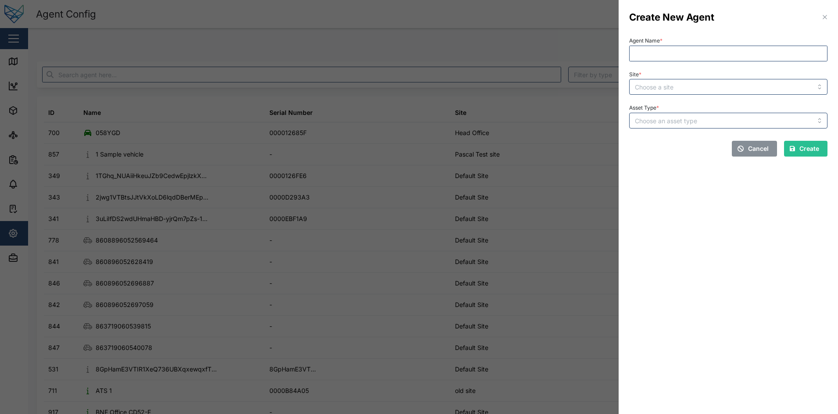
click at [317, 89] on div at bounding box center [419, 207] width 838 height 414
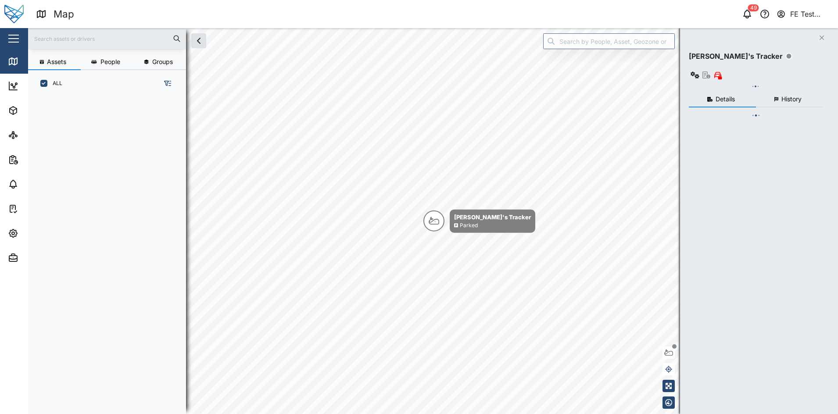
scroll to position [305, 135]
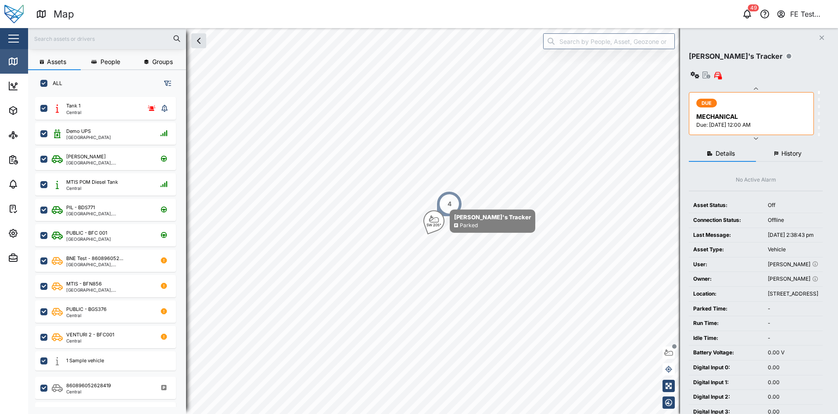
click at [25, 50] on link "Map" at bounding box center [57, 61] width 114 height 25
click at [22, 44] on div "Close" at bounding box center [57, 38] width 114 height 21
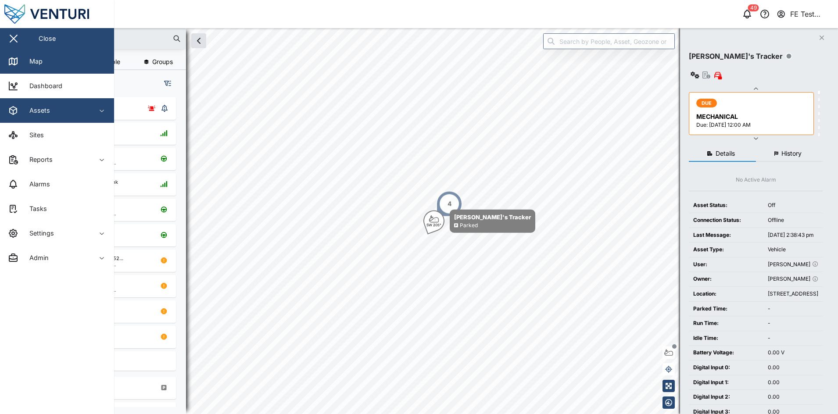
click at [52, 118] on span "Assets" at bounding box center [48, 110] width 80 height 25
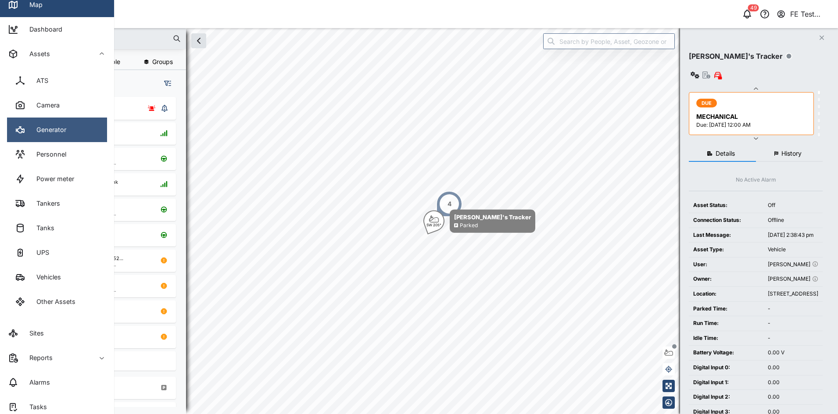
scroll to position [57, 0]
click at [80, 125] on link "Generator" at bounding box center [57, 129] width 100 height 25
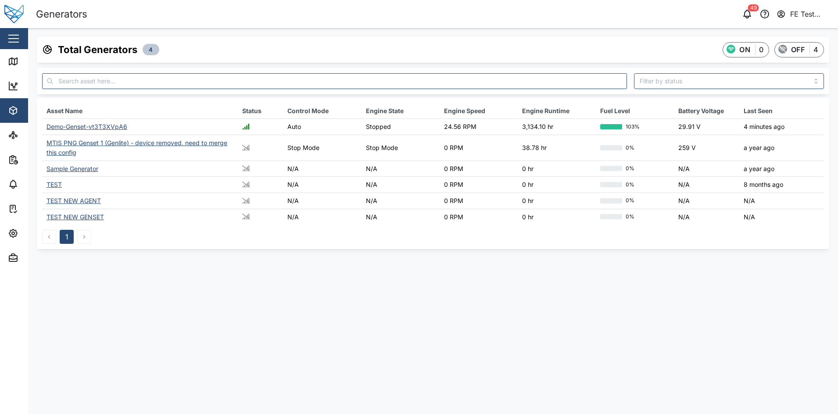
click at [97, 125] on div "Demo-Genset-vt3T3XVpA6" at bounding box center [86, 126] width 81 height 7
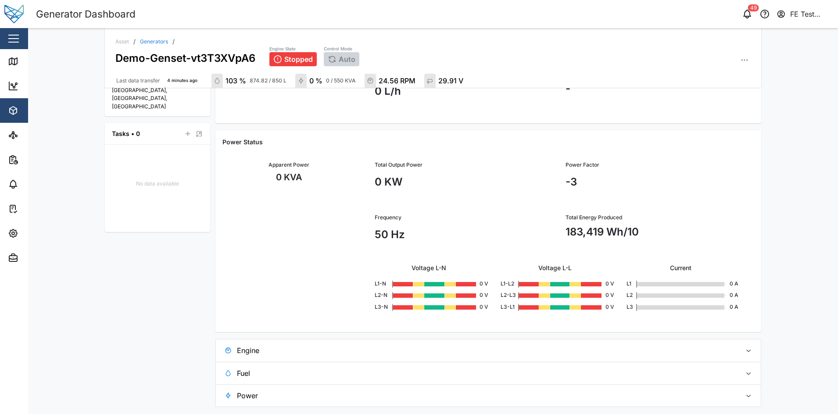
scroll to position [339, 0]
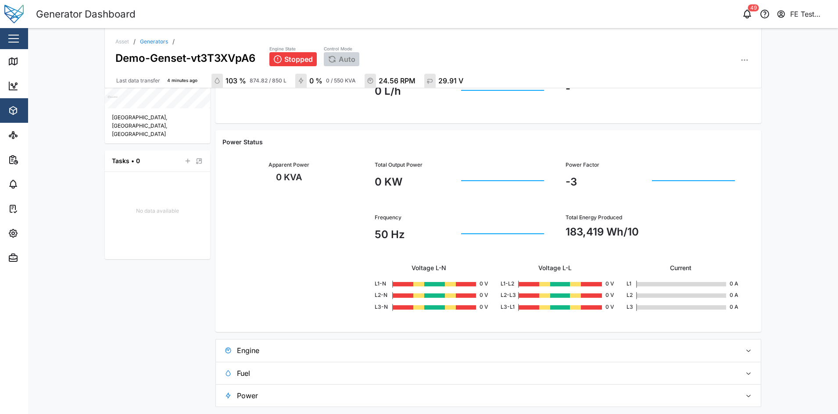
click at [441, 359] on span "Engine" at bounding box center [485, 350] width 497 height 22
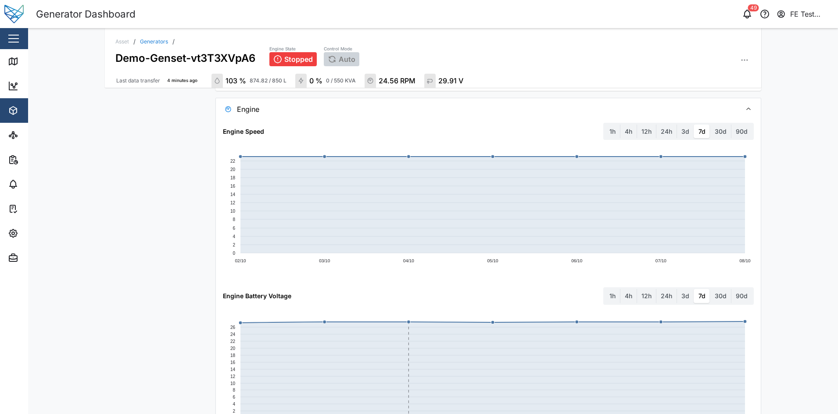
scroll to position [582, 0]
click at [790, 244] on div "Asset / Generators / Demo-Genset-vt3T3XVpA6 Engine State Stopped Control Mode A…" at bounding box center [432, 221] width 809 height 386
click at [684, 125] on label "3d" at bounding box center [685, 129] width 17 height 14
click at [677, 122] on days "3d" at bounding box center [677, 122] width 0 height 0
click at [664, 136] on label "24h" at bounding box center [666, 129] width 20 height 14
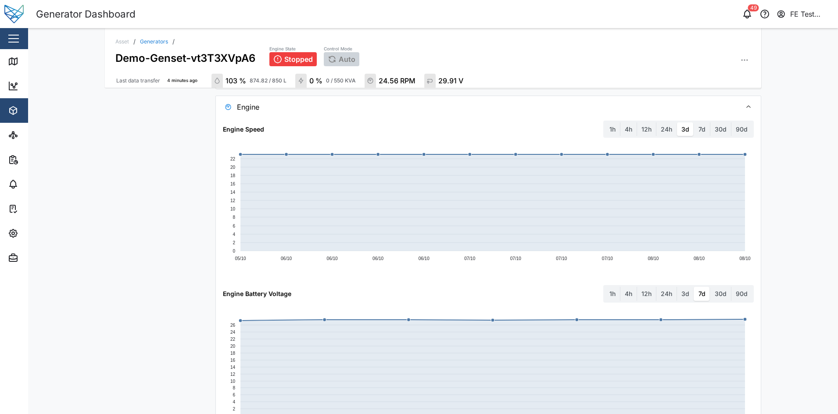
click at [656, 122] on hours "24h" at bounding box center [656, 122] width 0 height 0
click at [784, 150] on div "Asset / Generators / Demo-Genset-vt3T3XVpA6 Engine State Stopped Control Mode A…" at bounding box center [432, 221] width 809 height 386
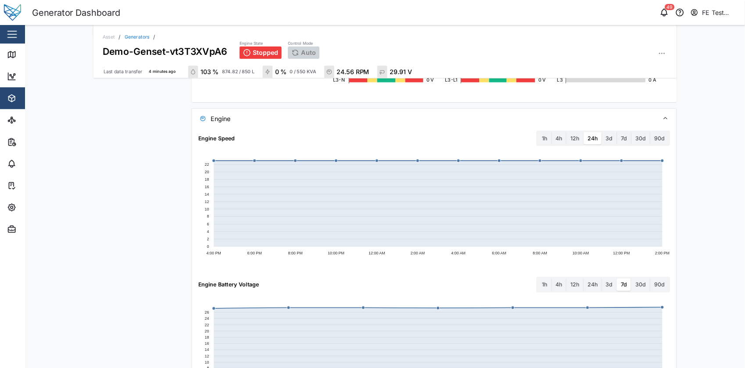
scroll to position [552, 0]
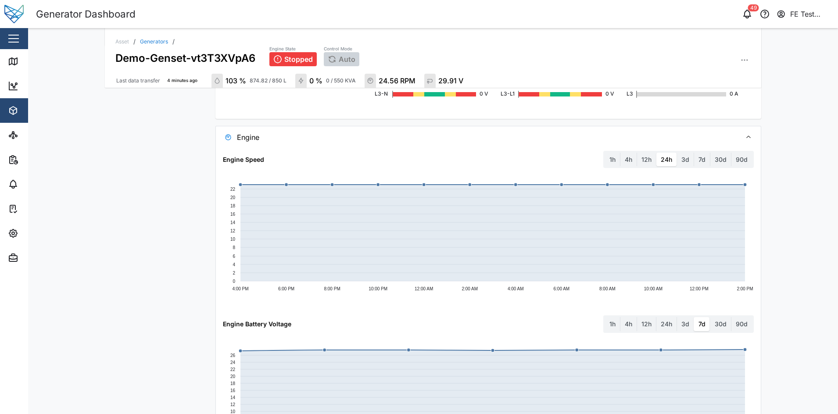
click at [764, 164] on div "Asset / Generators / Demo-Genset-vt3T3XVpA6 Engine State Stopped Control Mode A…" at bounding box center [432, 221] width 809 height 386
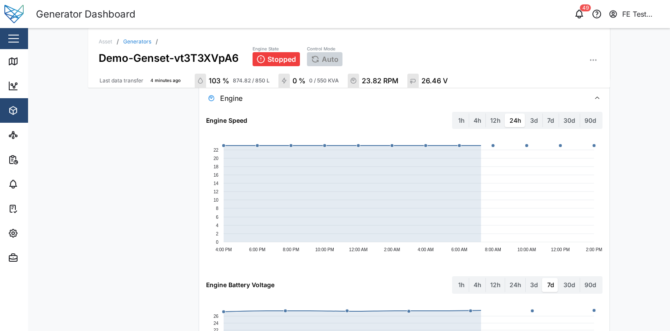
scroll to position [571, 0]
click at [21, 46] on div "Close" at bounding box center [57, 38] width 114 height 21
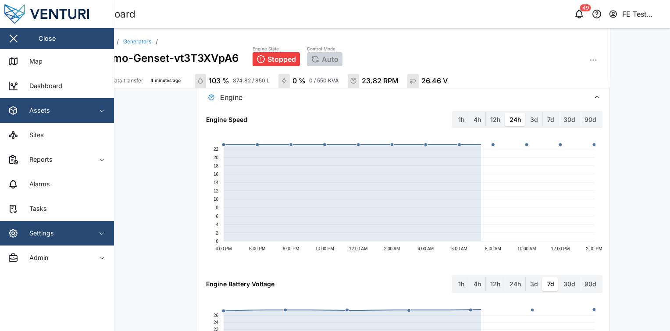
click at [56, 223] on span "Settings" at bounding box center [48, 233] width 80 height 25
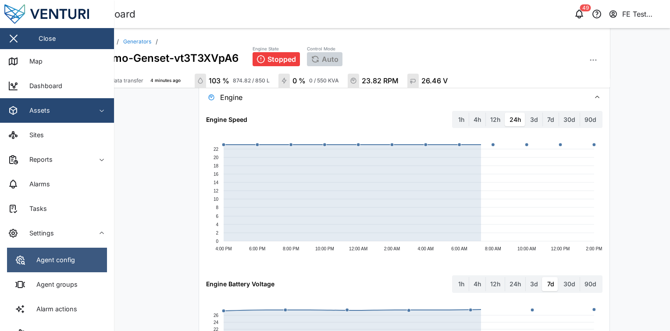
click at [58, 254] on link "Agent config" at bounding box center [57, 260] width 100 height 25
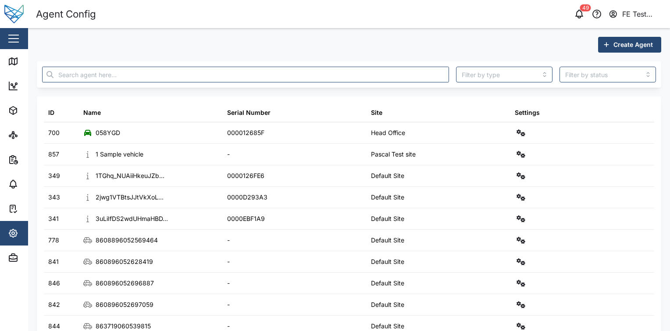
click at [635, 40] on span "Create Agent" at bounding box center [632, 44] width 39 height 15
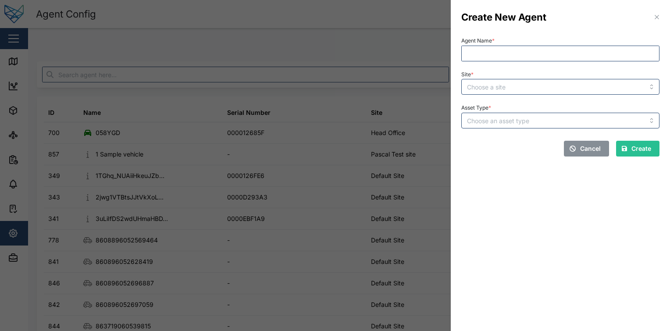
click at [592, 151] on span "Cancel" at bounding box center [590, 148] width 21 height 15
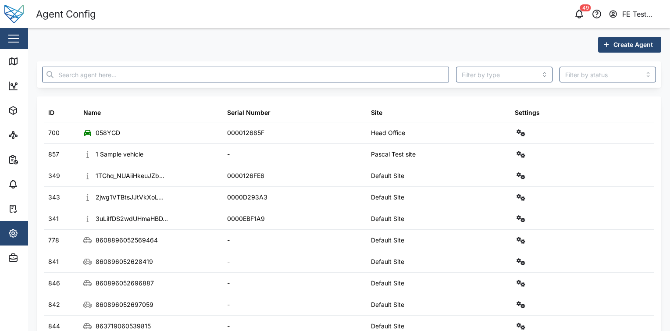
click at [11, 29] on div "Close" at bounding box center [57, 38] width 114 height 21
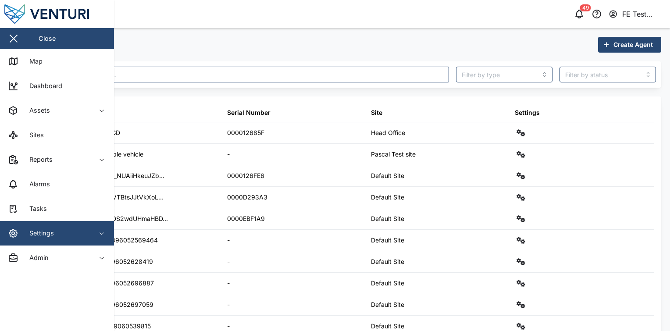
click at [61, 223] on span "Settings" at bounding box center [48, 233] width 80 height 25
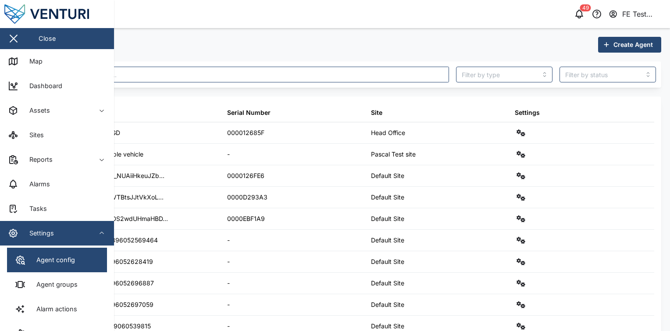
scroll to position [144, 0]
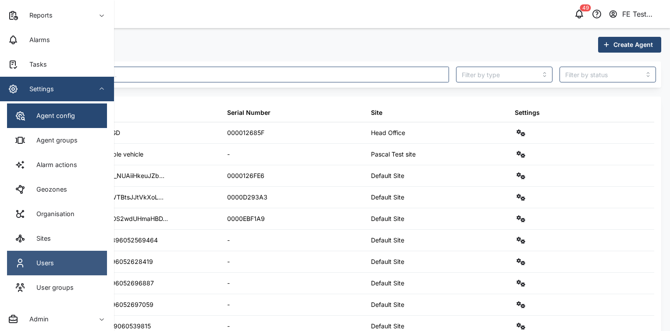
click at [68, 271] on link "Users" at bounding box center [57, 263] width 100 height 25
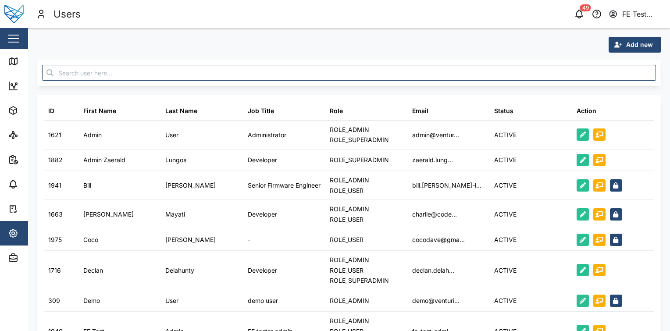
click at [653, 51] on button "Add new" at bounding box center [635, 45] width 53 height 16
click at [622, 67] on div "Contact" at bounding box center [621, 67] width 51 height 7
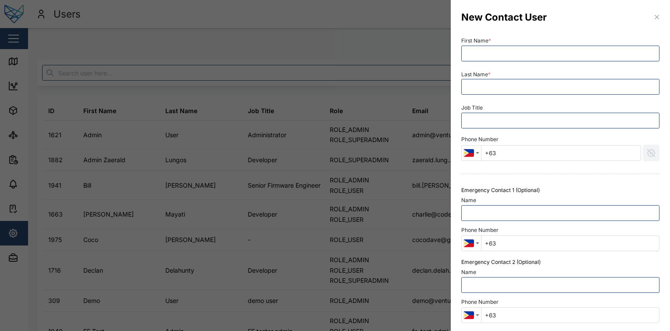
scroll to position [30, 0]
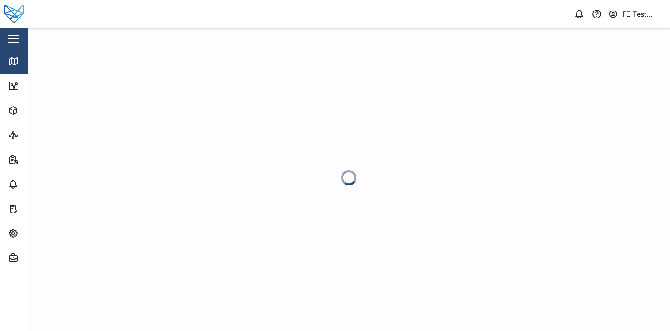
click at [24, 37] on div "Close" at bounding box center [57, 38] width 114 height 21
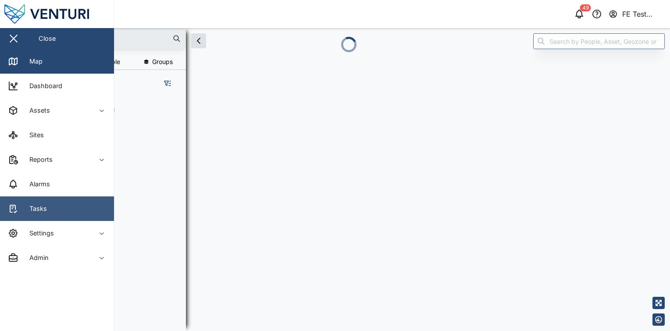
scroll to position [223, 137]
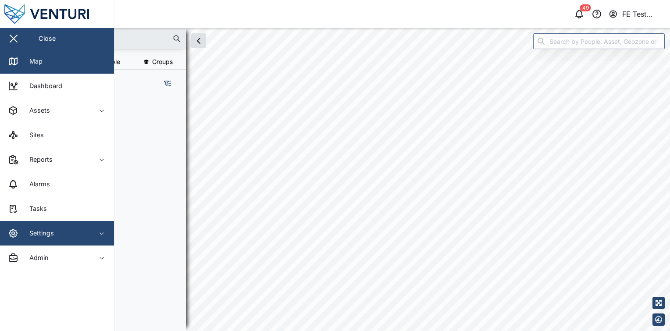
click at [63, 228] on div "Settings" at bounding box center [48, 233] width 80 height 11
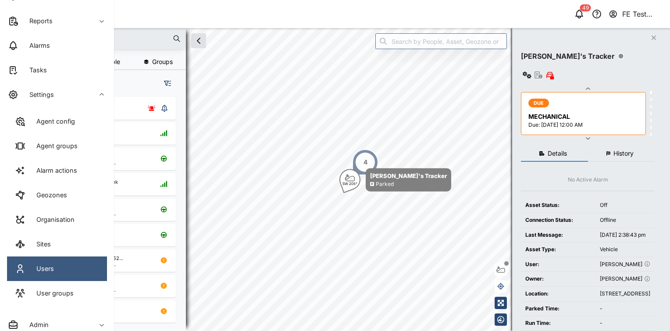
scroll to position [144, 0]
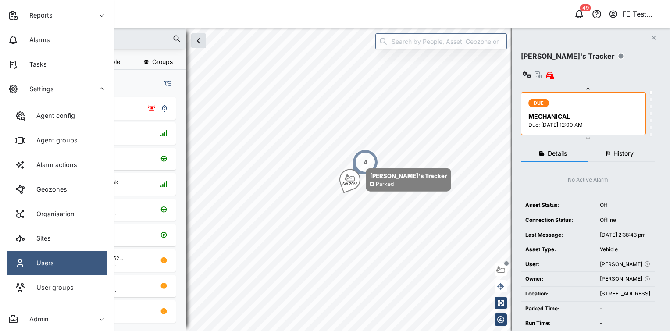
click at [68, 260] on link "Users" at bounding box center [57, 263] width 100 height 25
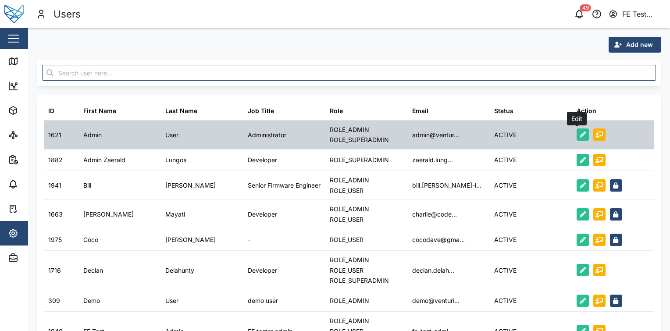
click at [580, 133] on icon "button" at bounding box center [583, 135] width 6 height 6
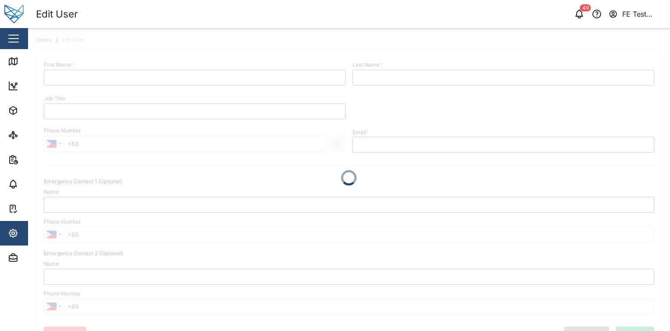
type input "Admin"
type input "User"
type input "Administrator"
type input "[EMAIL_ADDRESS][DOMAIN_NAME]"
type input "+1 (234) 567-87"
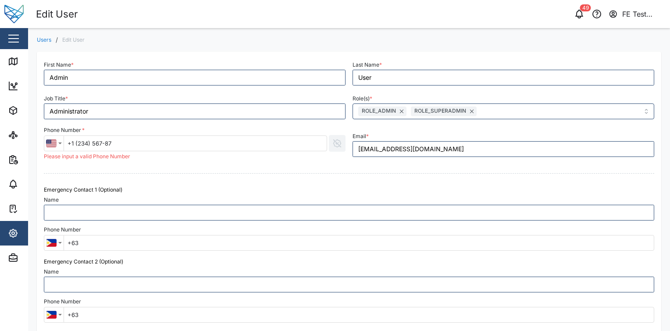
click at [25, 36] on div "Close" at bounding box center [57, 38] width 114 height 21
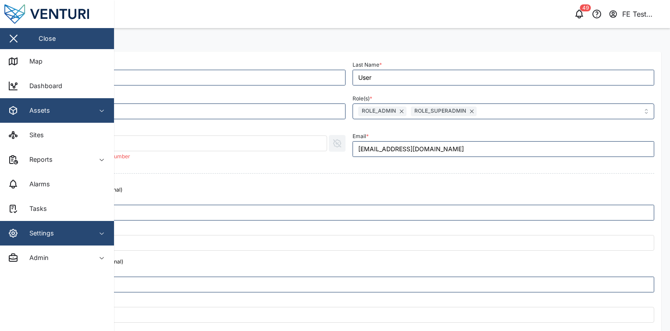
click at [50, 107] on div "Assets" at bounding box center [48, 110] width 80 height 11
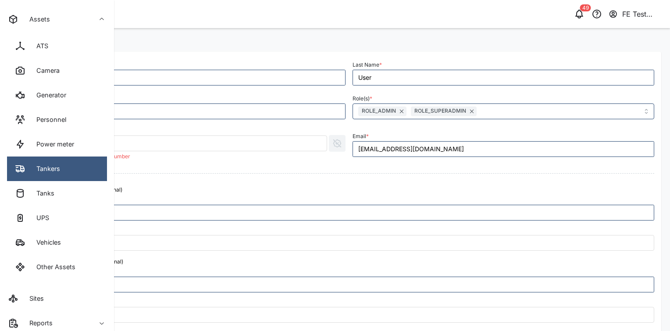
scroll to position [94, 0]
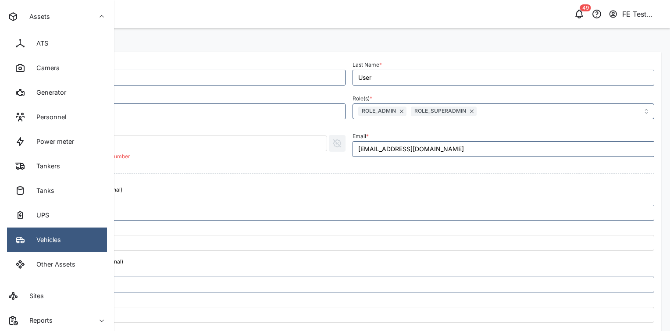
click at [61, 239] on link "Vehicles" at bounding box center [57, 240] width 100 height 25
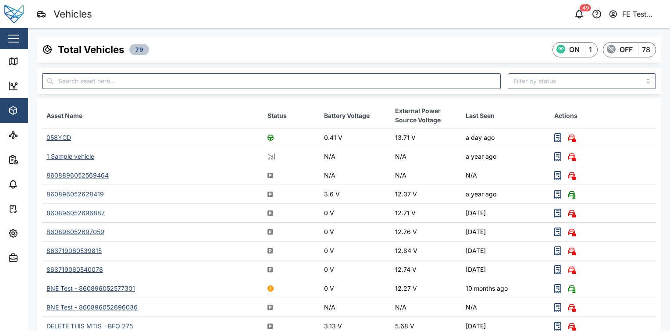
click at [63, 139] on div "058YGD" at bounding box center [58, 137] width 25 height 7
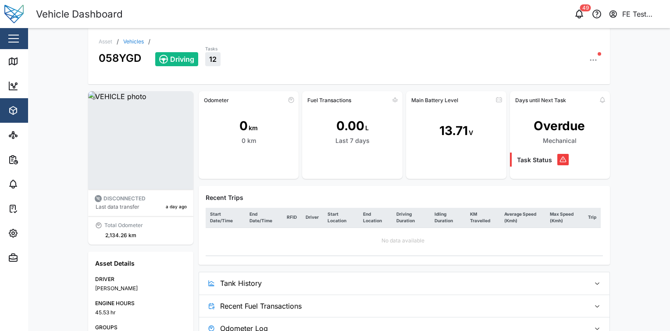
click at [589, 57] on icon "button" at bounding box center [593, 60] width 9 height 9
click at [388, 80] on div "Asset / Vehicles / 058YGD Driving Tasks 12 Asset Settings Configuration C Event…" at bounding box center [349, 56] width 522 height 56
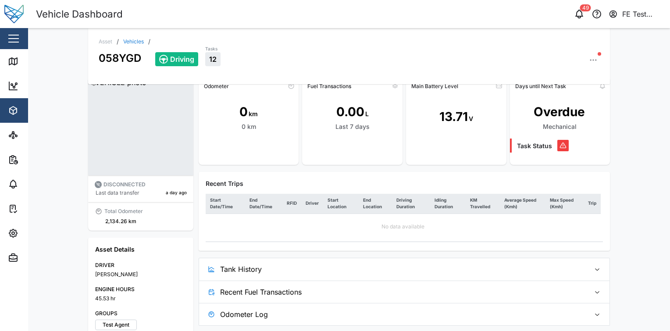
click at [127, 40] on link "Vehicles" at bounding box center [133, 41] width 21 height 5
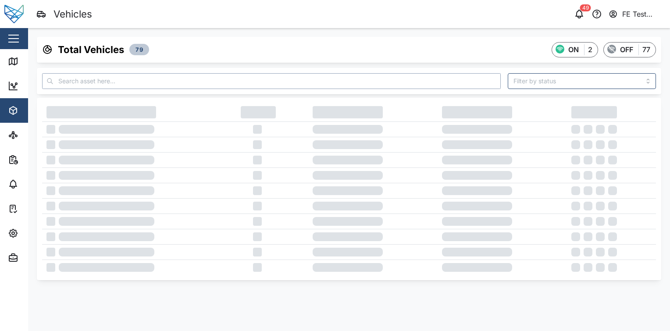
click at [157, 77] on input "text" at bounding box center [271, 81] width 459 height 16
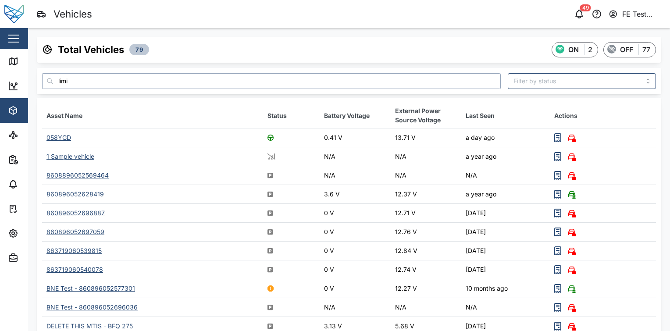
type input "limit"
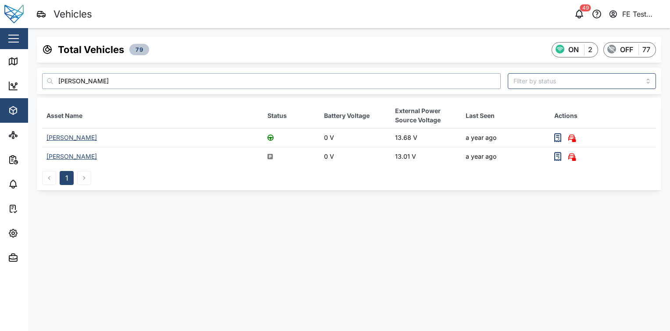
type input "[PERSON_NAME]"
click at [67, 137] on div "[PERSON_NAME]" at bounding box center [71, 137] width 50 height 7
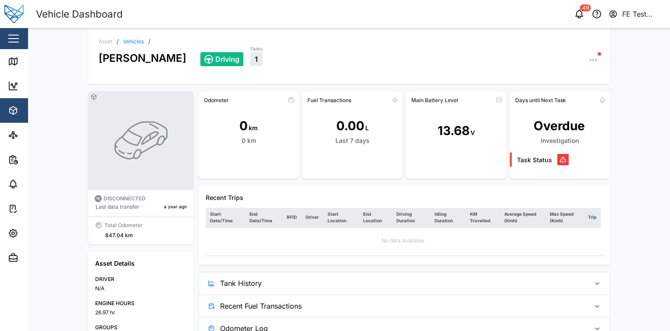
click at [420, 277] on span "Tank History" at bounding box center [401, 283] width 363 height 22
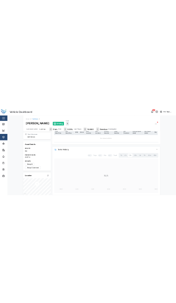
scroll to position [130, 0]
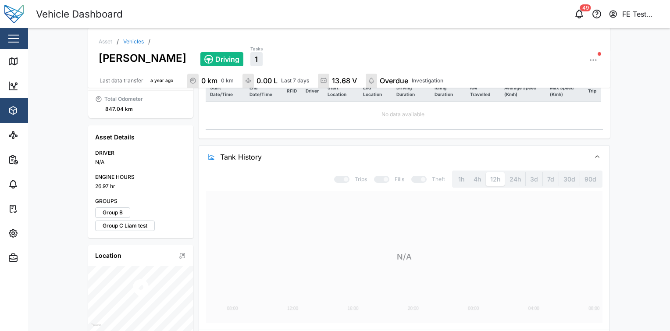
click at [484, 155] on span "Tank History" at bounding box center [401, 157] width 363 height 22
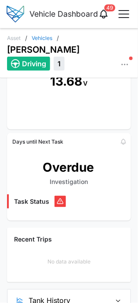
scroll to position [801, 0]
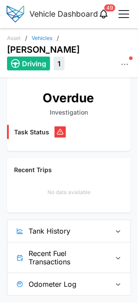
click at [95, 239] on span "Tank History" at bounding box center [66, 231] width 75 height 22
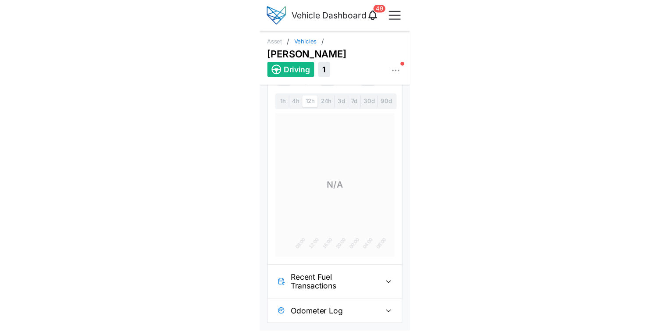
scroll to position [980, 0]
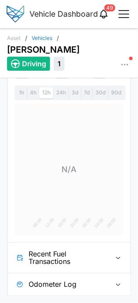
click at [111, 251] on button "Recent Fuel Transactions" at bounding box center [68, 257] width 123 height 30
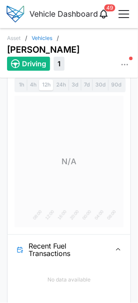
click at [130, 14] on button "button" at bounding box center [123, 14] width 15 height 15
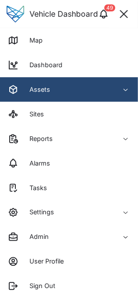
click at [83, 34] on link "Map" at bounding box center [69, 40] width 138 height 25
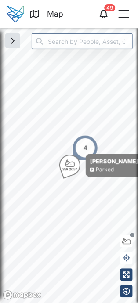
click at [126, 285] on div at bounding box center [126, 291] width 12 height 12
click at [126, 291] on icon "button" at bounding box center [126, 291] width 7 height 7
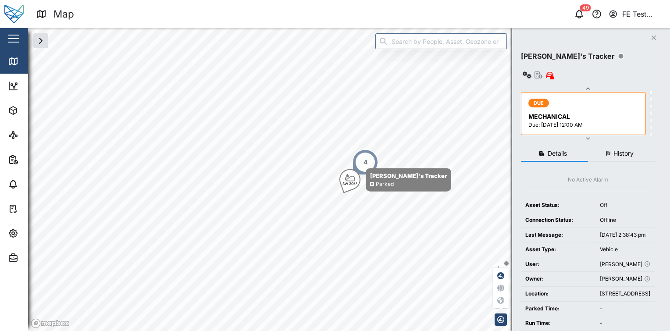
click at [13, 44] on button "button" at bounding box center [13, 38] width 15 height 15
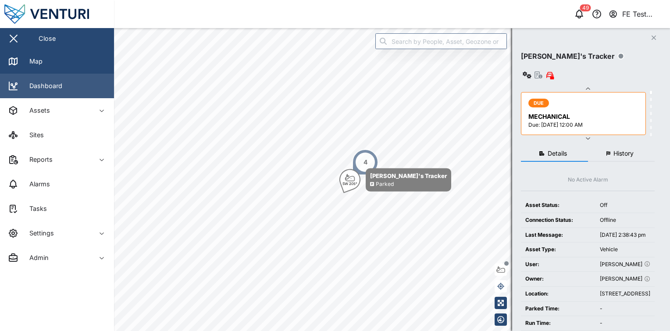
click at [68, 96] on link "Dashboard" at bounding box center [57, 86] width 114 height 25
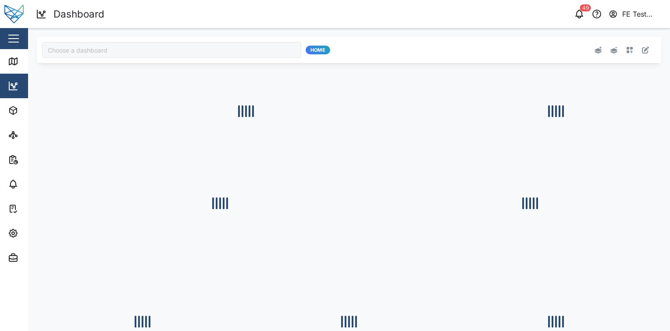
type input "Julz Dashboard"
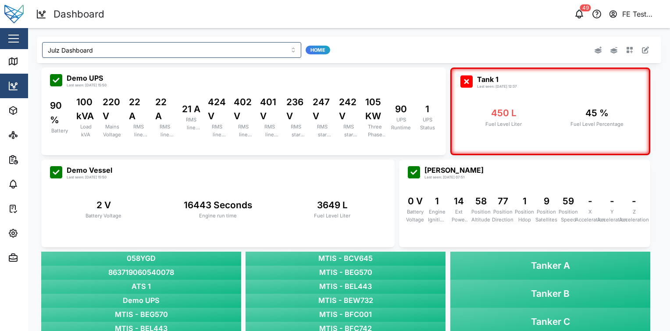
click at [19, 41] on button "button" at bounding box center [13, 38] width 15 height 15
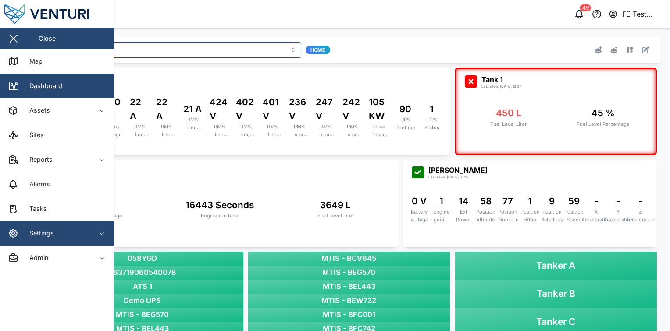
click at [75, 233] on div "Settings" at bounding box center [48, 233] width 80 height 11
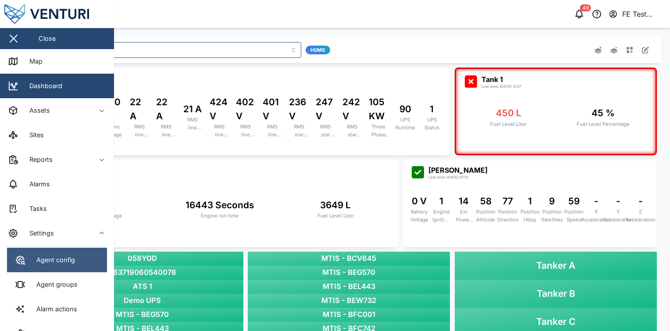
click at [72, 260] on div "Agent config" at bounding box center [52, 260] width 45 height 10
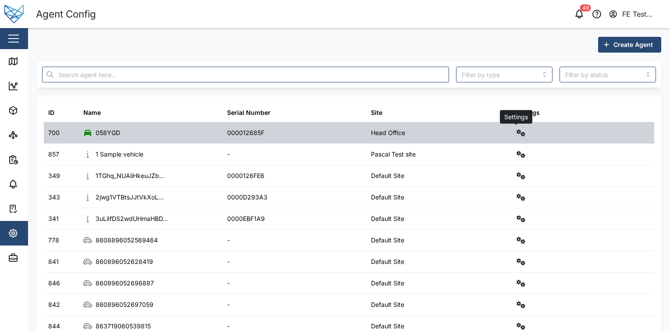
click at [517, 133] on icon "button" at bounding box center [521, 132] width 9 height 7
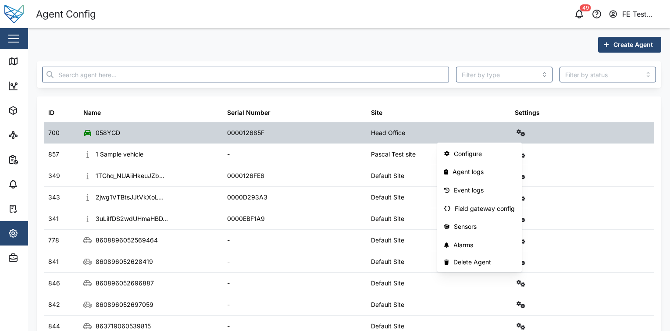
click at [479, 150] on div "Configure" at bounding box center [484, 154] width 61 height 10
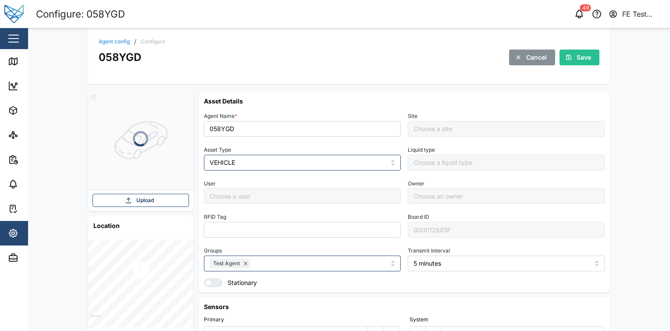
type input "Grant Lay"
type input "Head Office"
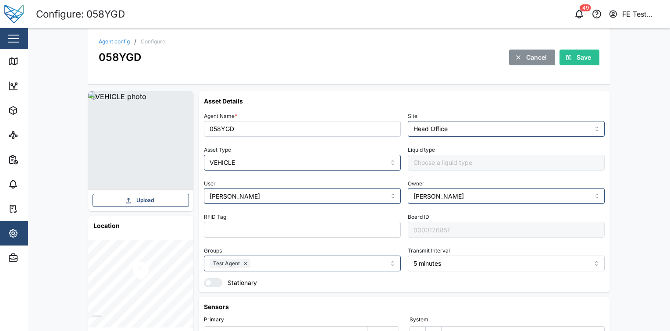
scroll to position [206, 0]
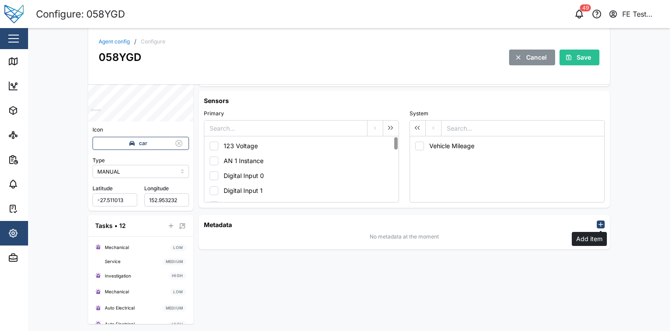
click at [600, 222] on icon "button" at bounding box center [600, 224] width 7 height 7
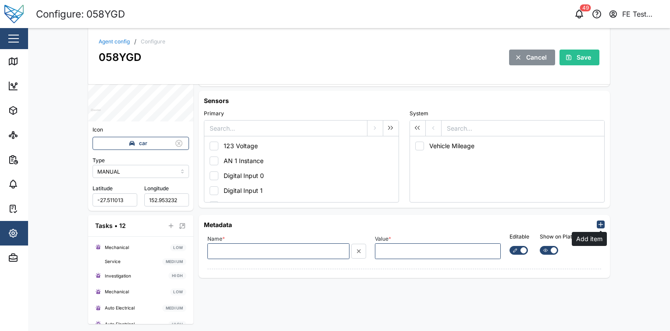
click at [600, 222] on icon "button" at bounding box center [600, 224] width 7 height 7
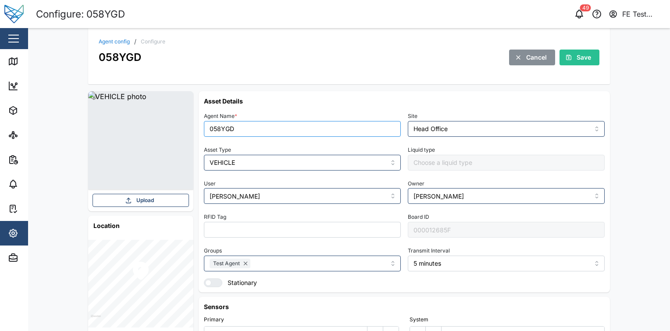
click at [247, 128] on input "058YGD" at bounding box center [302, 129] width 197 height 16
click at [256, 102] on h6 "Asset Details" at bounding box center [404, 100] width 401 height 9
click at [24, 38] on div "Close" at bounding box center [57, 38] width 114 height 21
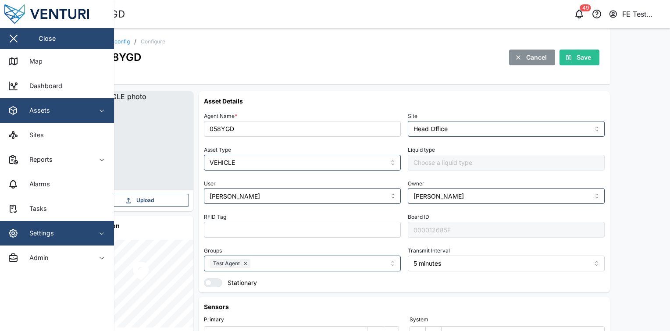
click at [49, 108] on div "Assets" at bounding box center [36, 111] width 27 height 10
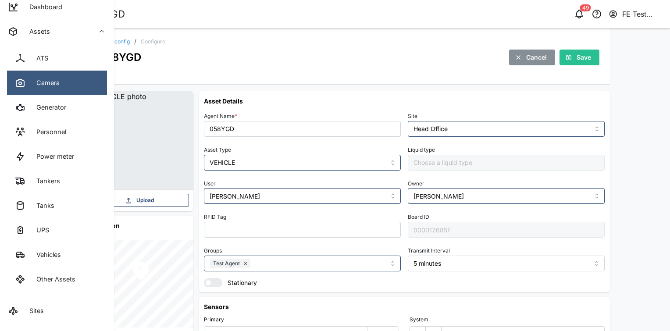
scroll to position [81, 0]
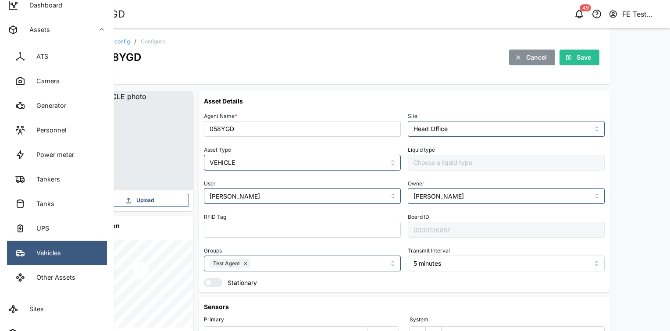
click at [59, 253] on div "Vehicles" at bounding box center [45, 253] width 31 height 10
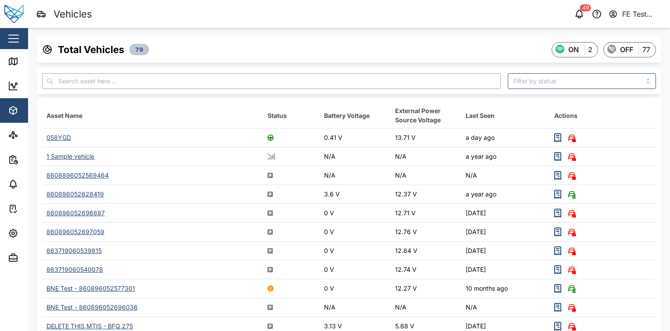
click at [191, 77] on input "text" at bounding box center [271, 81] width 459 height 16
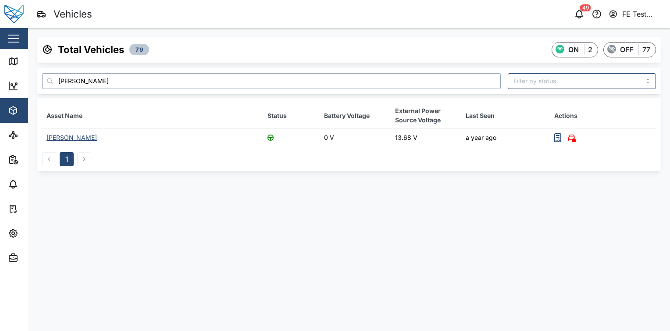
type input "liam audi"
click at [69, 135] on div "[PERSON_NAME]" at bounding box center [71, 137] width 50 height 7
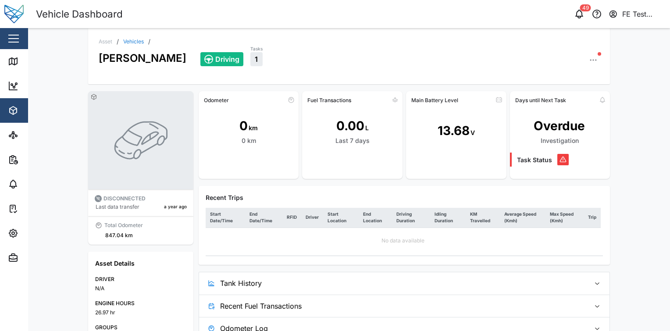
click at [208, 307] on icon "button" at bounding box center [211, 306] width 7 height 7
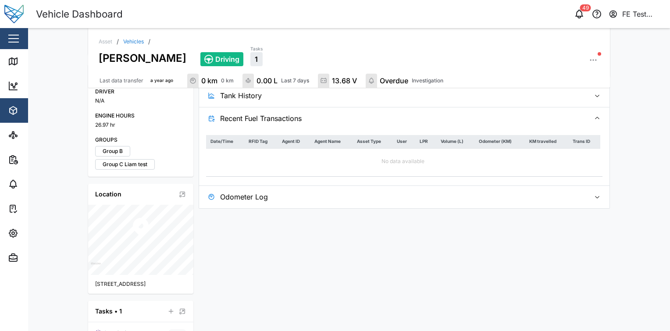
scroll to position [189, 0]
click at [297, 118] on span "Recent Fuel Transactions" at bounding box center [401, 120] width 363 height 22
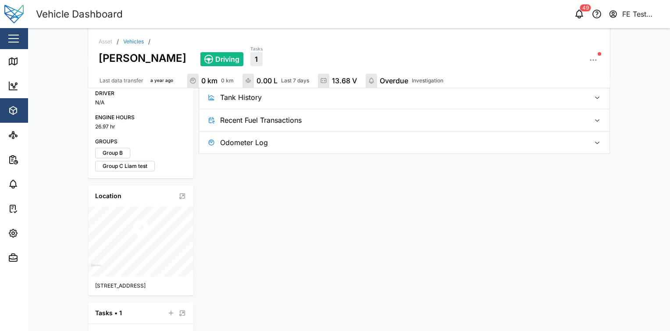
click at [298, 120] on span "Recent Fuel Transactions" at bounding box center [401, 120] width 363 height 22
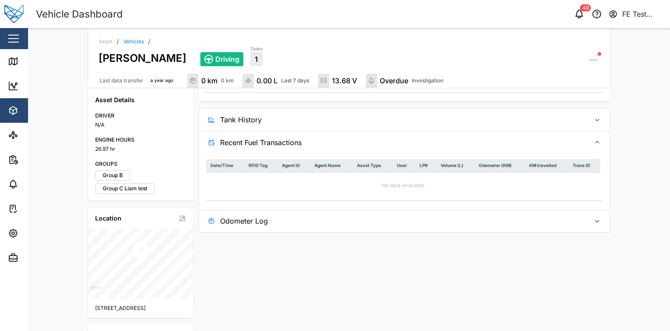
scroll to position [167, 0]
click at [329, 166] on th "Agent Name" at bounding box center [331, 166] width 43 height 13
drag, startPoint x: 329, startPoint y: 166, endPoint x: 324, endPoint y: 184, distance: 18.9
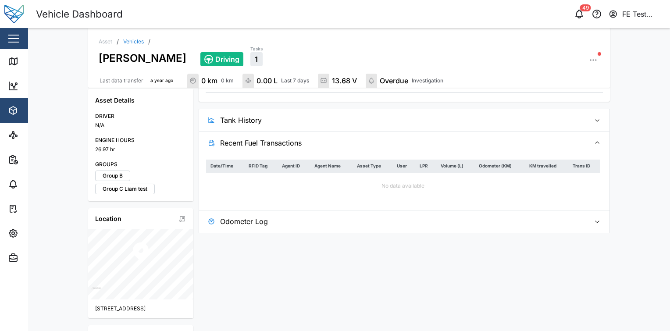
click at [324, 184] on div "No data available" at bounding box center [403, 186] width 394 height 26
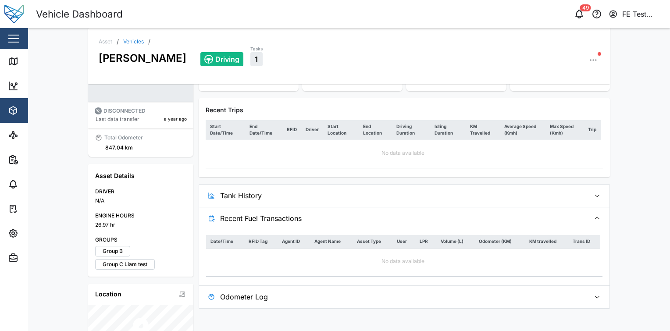
scroll to position [90, 0]
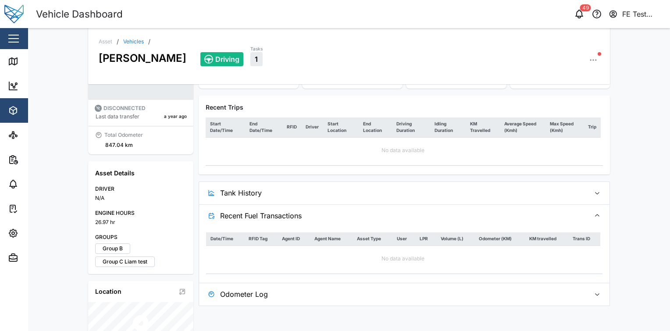
click at [315, 227] on div "Date/Time RFID Tag Agent ID Agent Name Asset Type User LPR Volume (L) Odometer …" at bounding box center [404, 255] width 410 height 56
click at [333, 214] on span "Recent Fuel Transactions" at bounding box center [401, 216] width 363 height 22
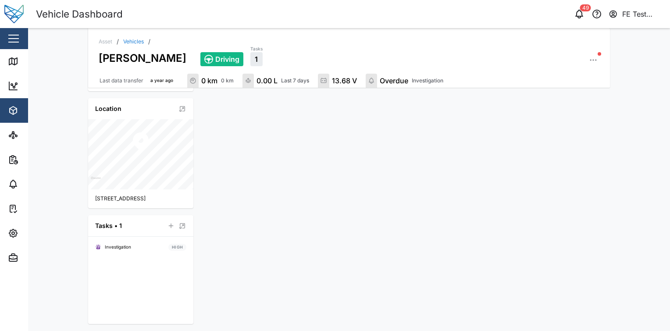
scroll to position [0, 0]
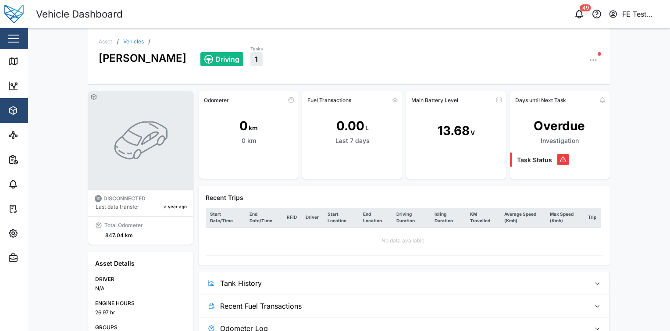
click at [583, 53] on div "Driving Tasks 1" at bounding box center [399, 55] width 399 height 21
click at [589, 57] on icon "button" at bounding box center [593, 60] width 9 height 9
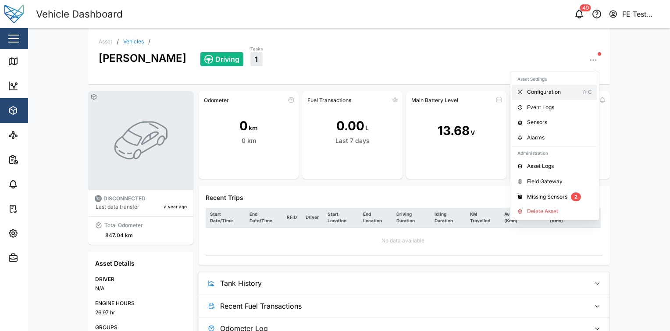
click at [575, 88] on div "Configuration" at bounding box center [554, 92] width 55 height 8
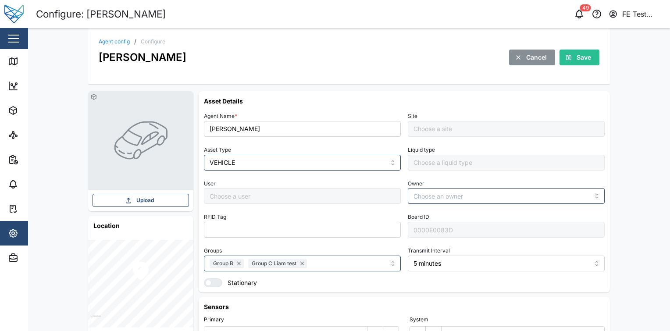
type input "Default Site"
click at [526, 60] on span "Cancel" at bounding box center [536, 57] width 21 height 15
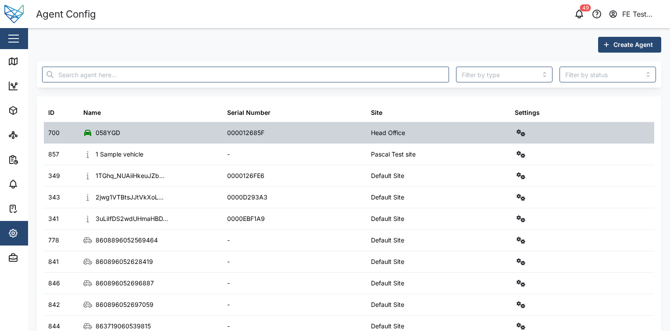
click at [518, 125] on div at bounding box center [582, 132] width 144 height 21
click at [517, 133] on icon "button" at bounding box center [521, 132] width 9 height 7
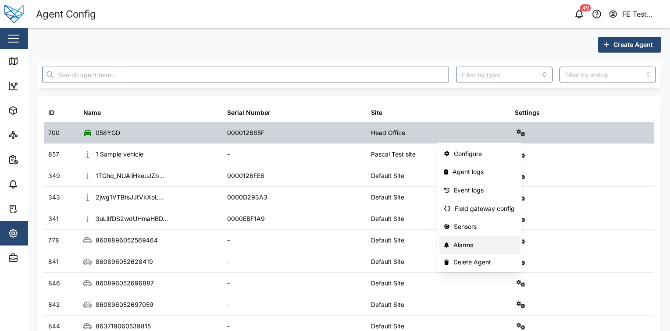
click at [489, 245] on div "Alarms" at bounding box center [483, 245] width 61 height 10
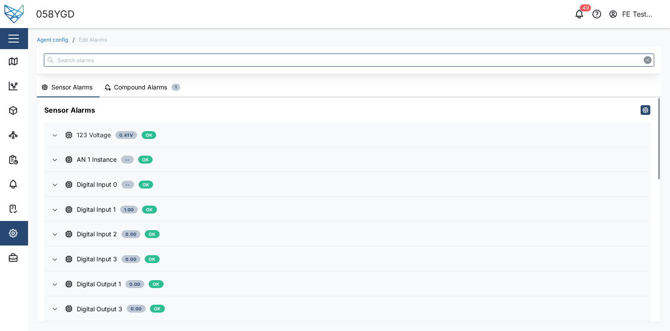
click at [421, 131] on div "123 Voltage 0.41 V OK" at bounding box center [353, 135] width 577 height 10
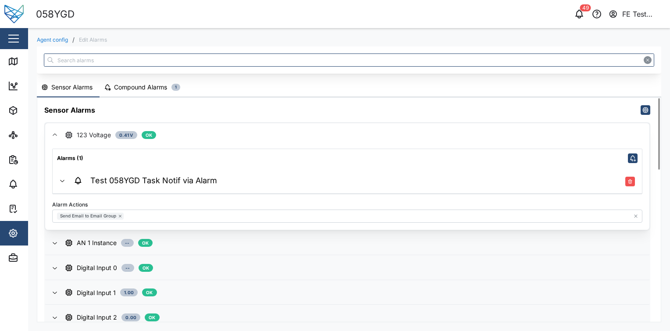
click at [423, 132] on div "123 Voltage 0.41 V OK" at bounding box center [353, 135] width 577 height 10
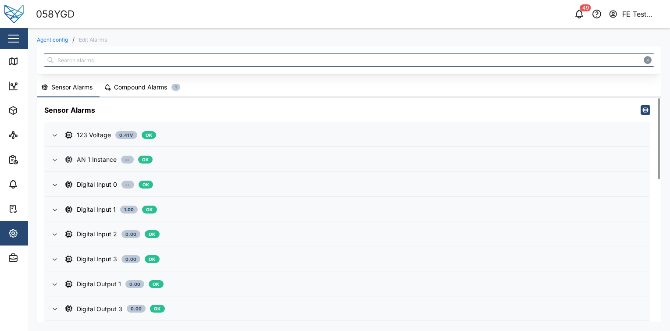
click at [403, 163] on div "AN 1 Instance -- OK" at bounding box center [353, 160] width 577 height 10
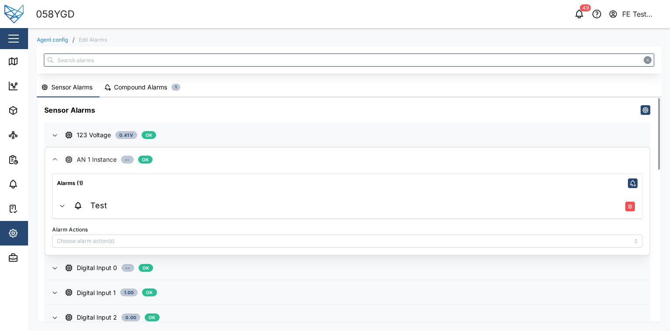
click at [403, 163] on div "AN 1 Instance -- OK" at bounding box center [353, 160] width 577 height 10
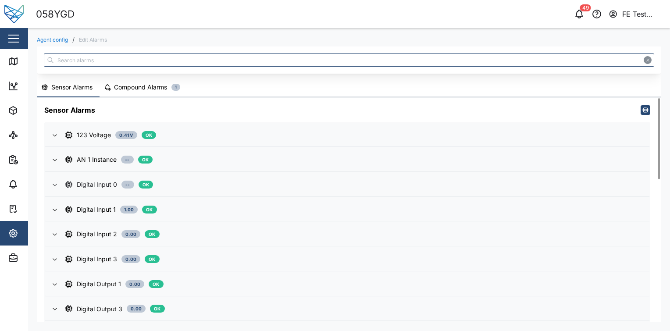
click at [405, 194] on span "Digital Input 0 -- OK" at bounding box center [353, 185] width 577 height 24
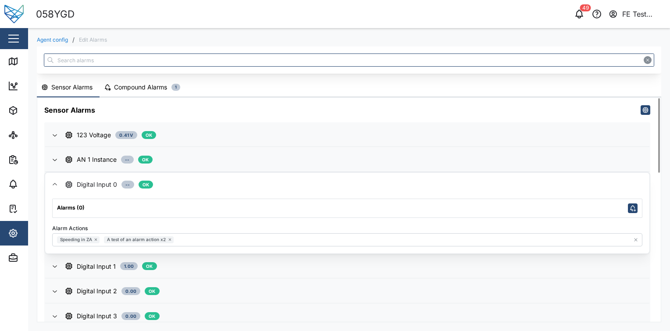
click at [405, 194] on span "Digital Input 0 -- OK" at bounding box center [353, 185] width 577 height 24
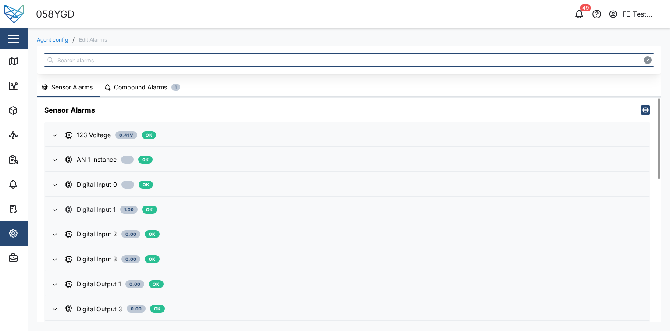
click at [404, 205] on div "Digital Input 1 1.00 OK" at bounding box center [353, 210] width 577 height 10
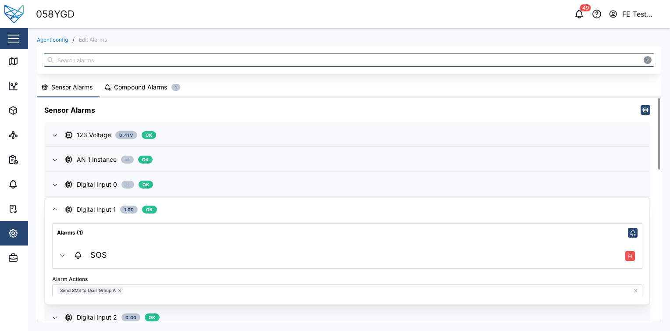
click at [404, 205] on div "Digital Input 1 1.00 OK" at bounding box center [353, 210] width 577 height 10
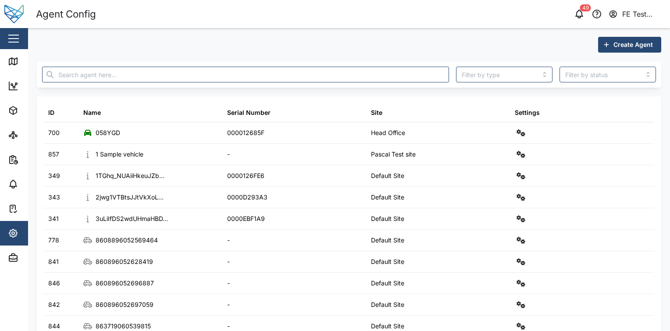
click at [28, 35] on div "Close" at bounding box center [57, 38] width 114 height 21
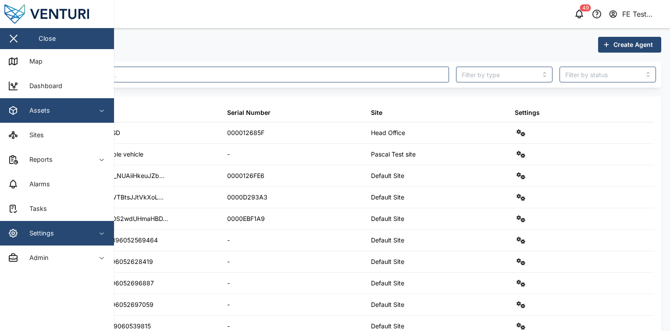
click at [56, 103] on span "Assets" at bounding box center [48, 110] width 80 height 25
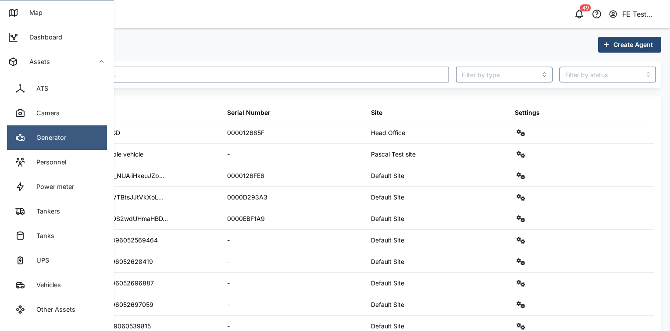
scroll to position [49, 0]
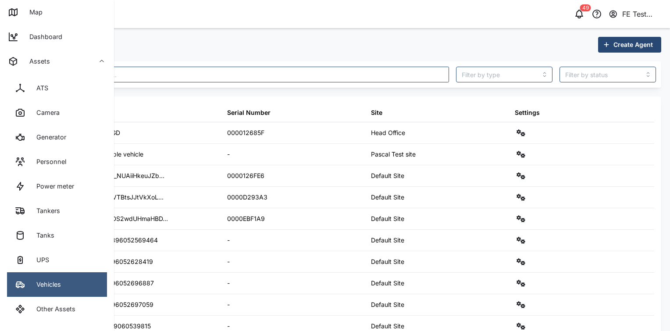
click at [68, 276] on link "Vehicles" at bounding box center [57, 284] width 100 height 25
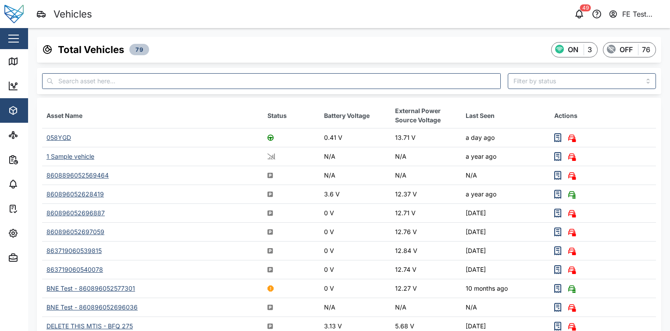
click at [153, 104] on th "Asset Name" at bounding box center [152, 115] width 221 height 25
click at [231, 133] on td "058YGD" at bounding box center [152, 137] width 221 height 19
click at [63, 137] on div "058YGD" at bounding box center [58, 137] width 25 height 7
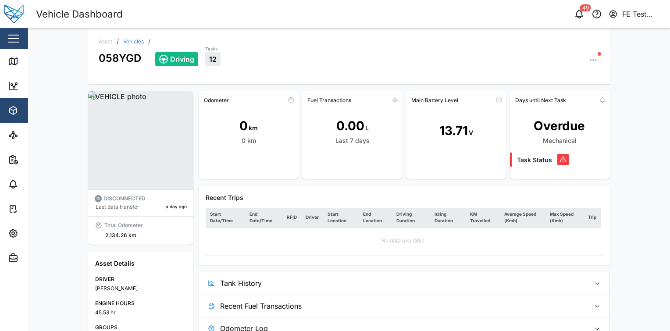
click at [359, 193] on div "Recent Trips" at bounding box center [404, 198] width 397 height 10
click at [133, 40] on link "Vehicles" at bounding box center [133, 41] width 21 height 5
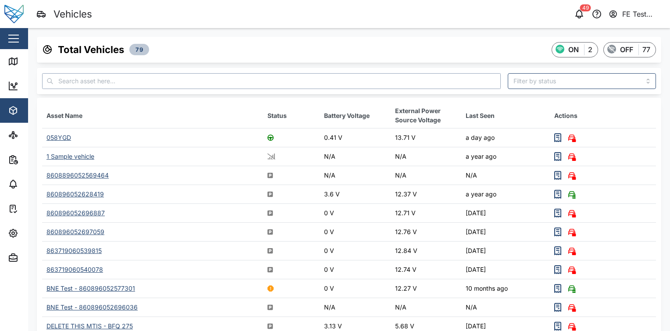
click at [125, 80] on input "text" at bounding box center [271, 81] width 459 height 16
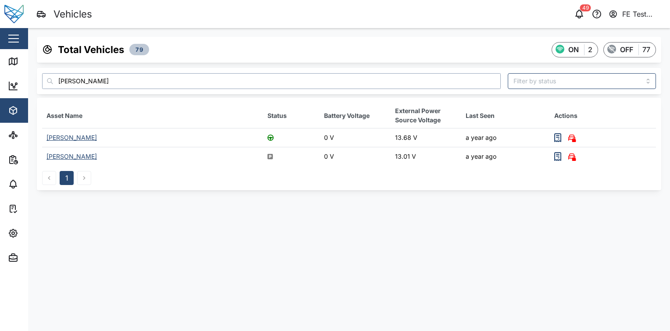
type input "liam"
click at [74, 135] on div "[PERSON_NAME]" at bounding box center [71, 137] width 50 height 7
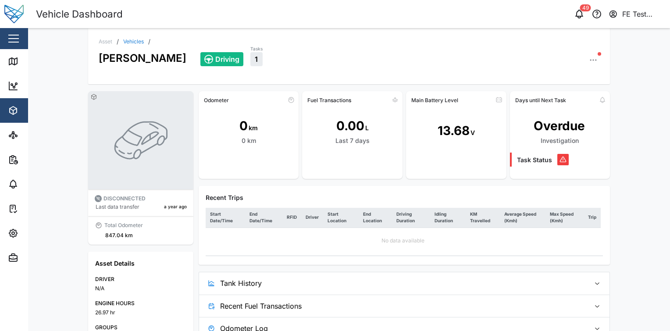
click at [260, 298] on span "Recent Fuel Transactions" at bounding box center [401, 306] width 363 height 22
click at [589, 60] on icon "button" at bounding box center [593, 60] width 9 height 9
click at [314, 54] on div "Driving Tasks 1 Asset Settings Configuration C Event Logs Sensors Alarms Admini…" at bounding box center [399, 55] width 399 height 21
click at [225, 53] on div "Driving Tasks 1" at bounding box center [399, 55] width 399 height 21
click at [183, 80] on div "Asset / Vehicles / Liam Audi Driving Tasks 1" at bounding box center [349, 56] width 522 height 56
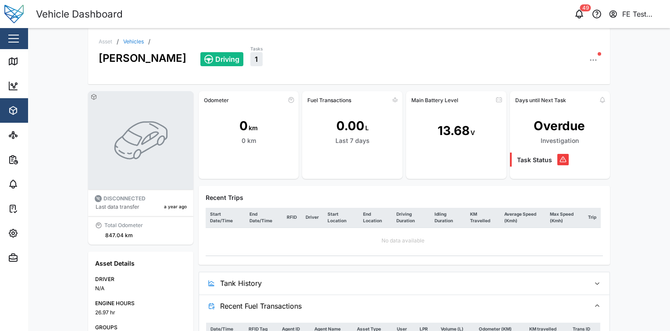
click at [236, 56] on div "Driving Tasks 1" at bounding box center [399, 55] width 399 height 21
click at [592, 58] on icon "button" at bounding box center [593, 60] width 9 height 9
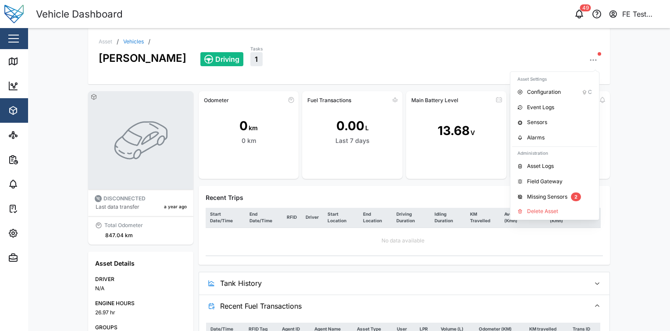
click at [619, 74] on div "Asset / Vehicles / Liam Audi Driving Tasks 1 Asset Settings Configuration C Eve…" at bounding box center [349, 179] width 642 height 303
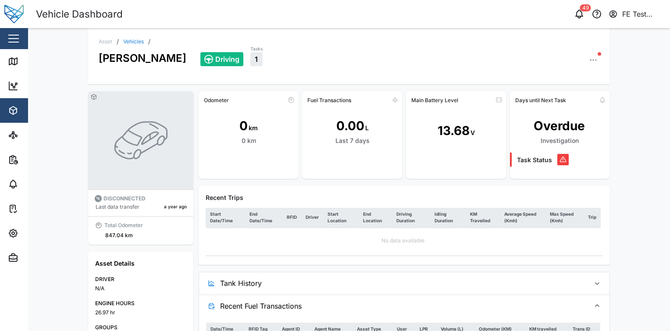
click at [590, 63] on icon "button" at bounding box center [593, 60] width 9 height 9
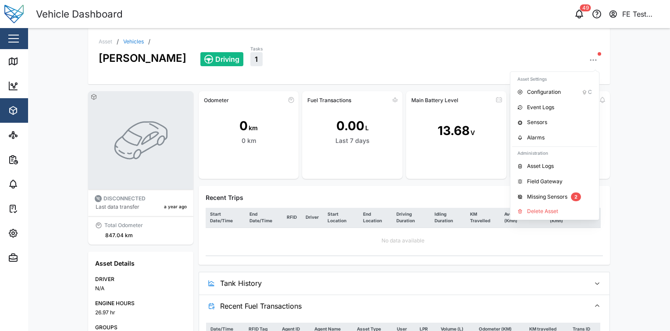
click at [641, 90] on div "Asset / Vehicles / Liam Audi Driving Tasks 1 Asset Settings Configuration C Eve…" at bounding box center [349, 179] width 642 height 303
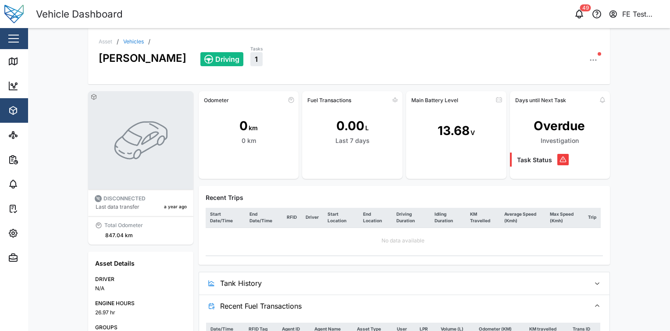
click at [18, 39] on div "button" at bounding box center [13, 38] width 11 height 1
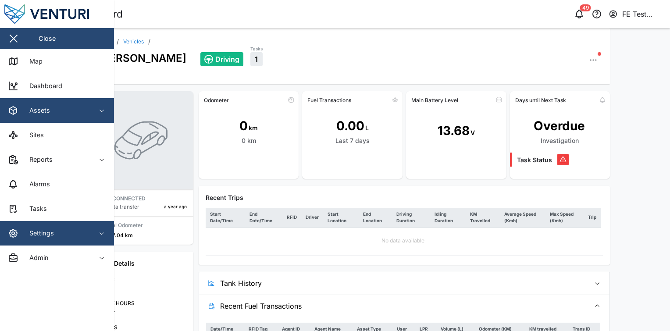
click at [60, 236] on div "Settings" at bounding box center [48, 233] width 80 height 11
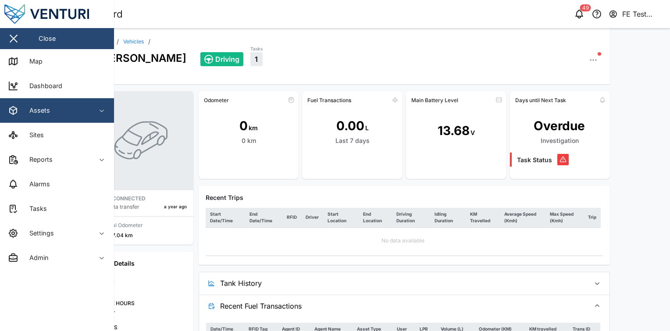
click at [620, 237] on div "Asset / Vehicles / Liam Audi Driving Tasks 1 DISCONNECTED Last data transfer a …" at bounding box center [349, 179] width 642 height 303
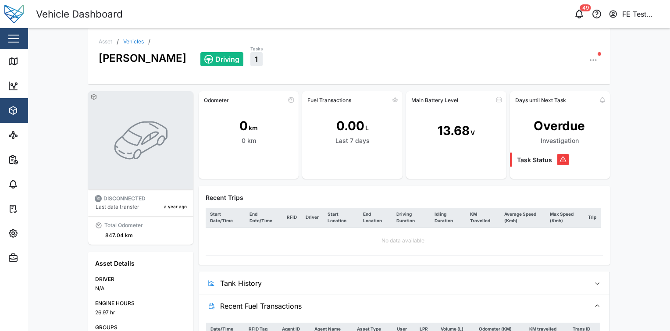
click at [246, 139] on div "0 km" at bounding box center [249, 141] width 14 height 10
click at [639, 135] on div "Asset / Vehicles / Liam Audi Driving Tasks 1 DISCONNECTED Last data transfer a …" at bounding box center [349, 179] width 642 height 303
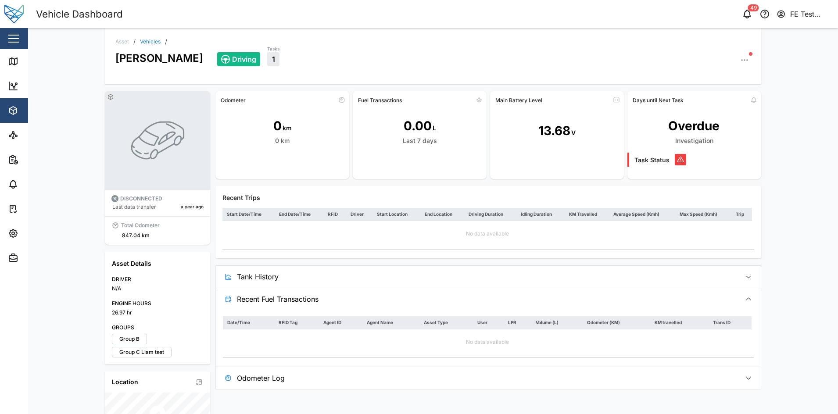
click at [425, 305] on span "Recent Fuel Transactions" at bounding box center [485, 299] width 497 height 22
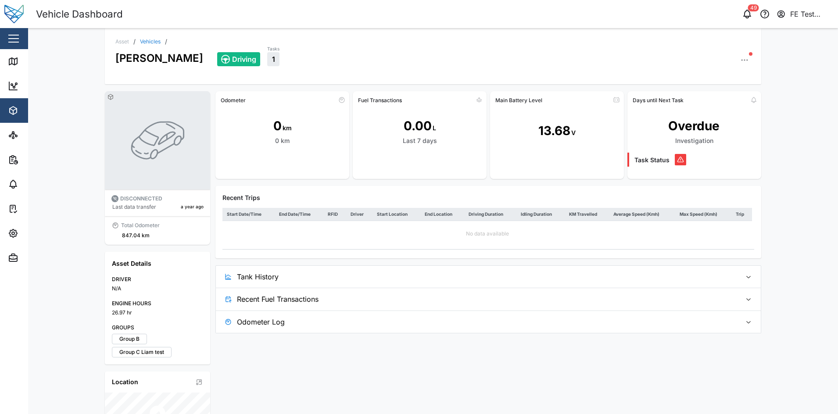
click at [386, 271] on span "Tank History" at bounding box center [485, 277] width 497 height 22
click at [670, 252] on div "Asset / Vehicles / Liam Audi Driving Tasks 1 DISCONNECTED Last data transfer a …" at bounding box center [432, 221] width 809 height 386
click at [511, 331] on div "Odometer 0 km 0 km Fuel Transactions 0.00 L Last 7 days Main Battery Level 13.6…" at bounding box center [487, 344] width 545 height 506
